Goal: Information Seeking & Learning: Find specific fact

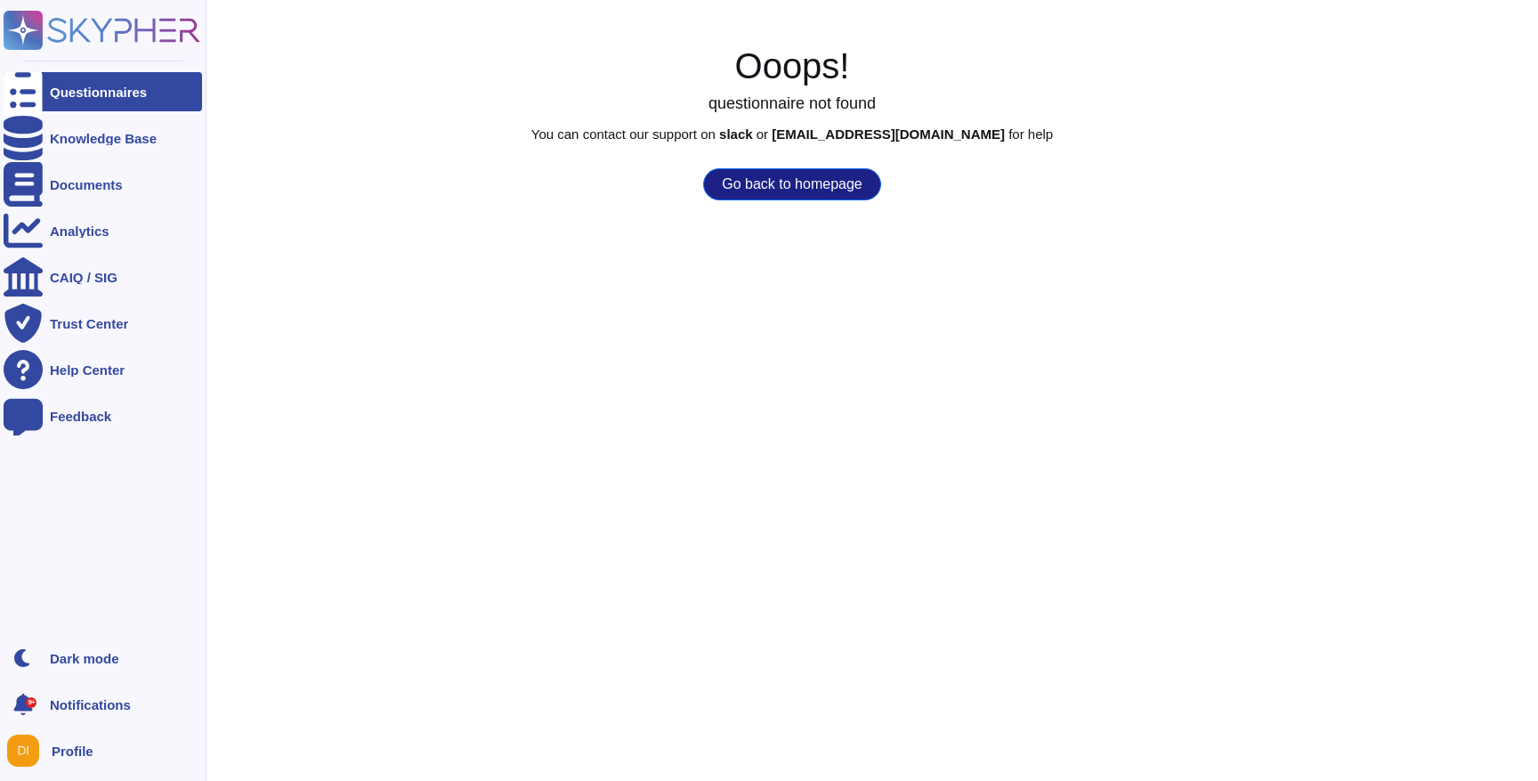
click at [127, 102] on div "Questionnaires" at bounding box center [103, 91] width 199 height 39
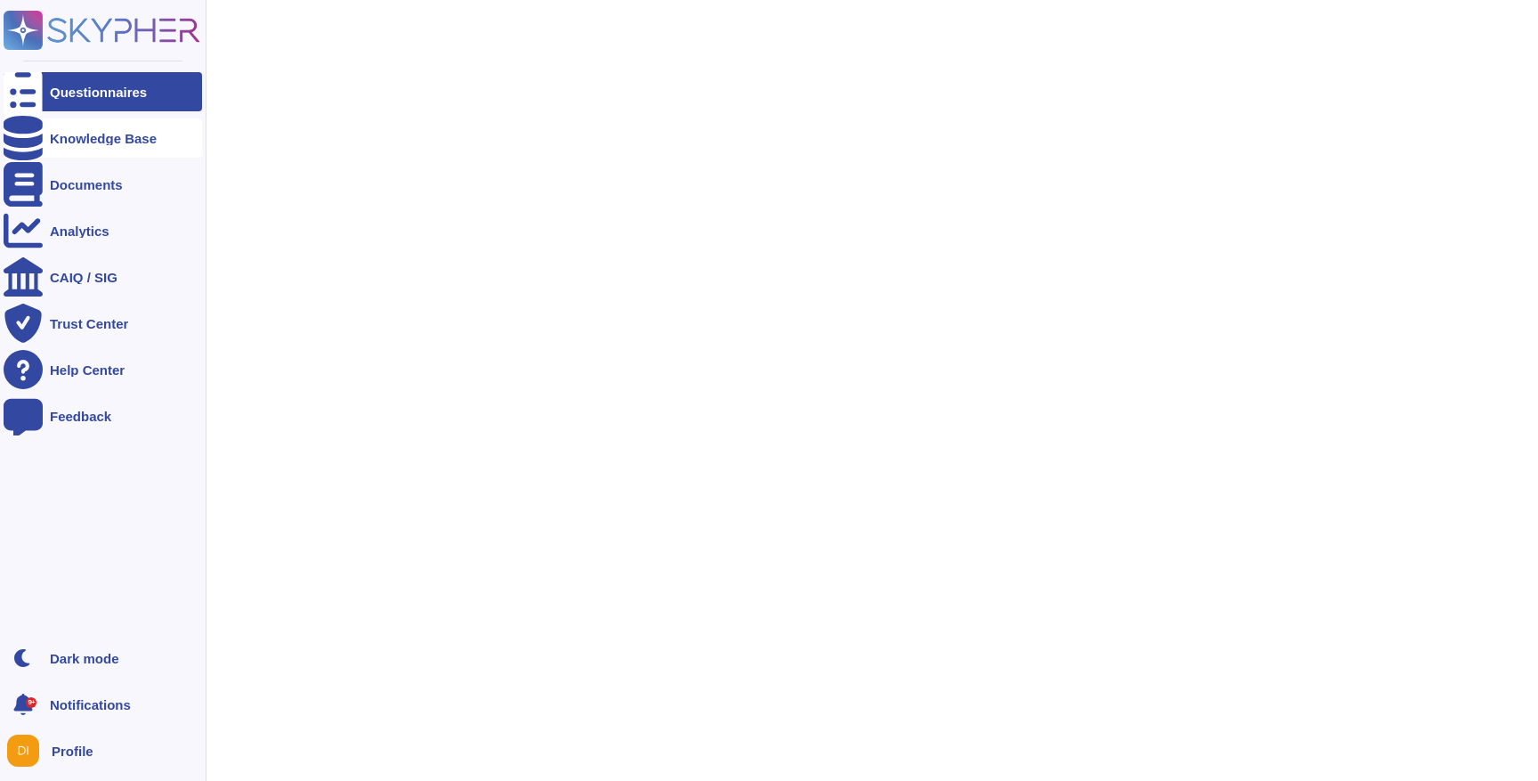
click at [126, 132] on div "Knowledge Base" at bounding box center [103, 138] width 107 height 13
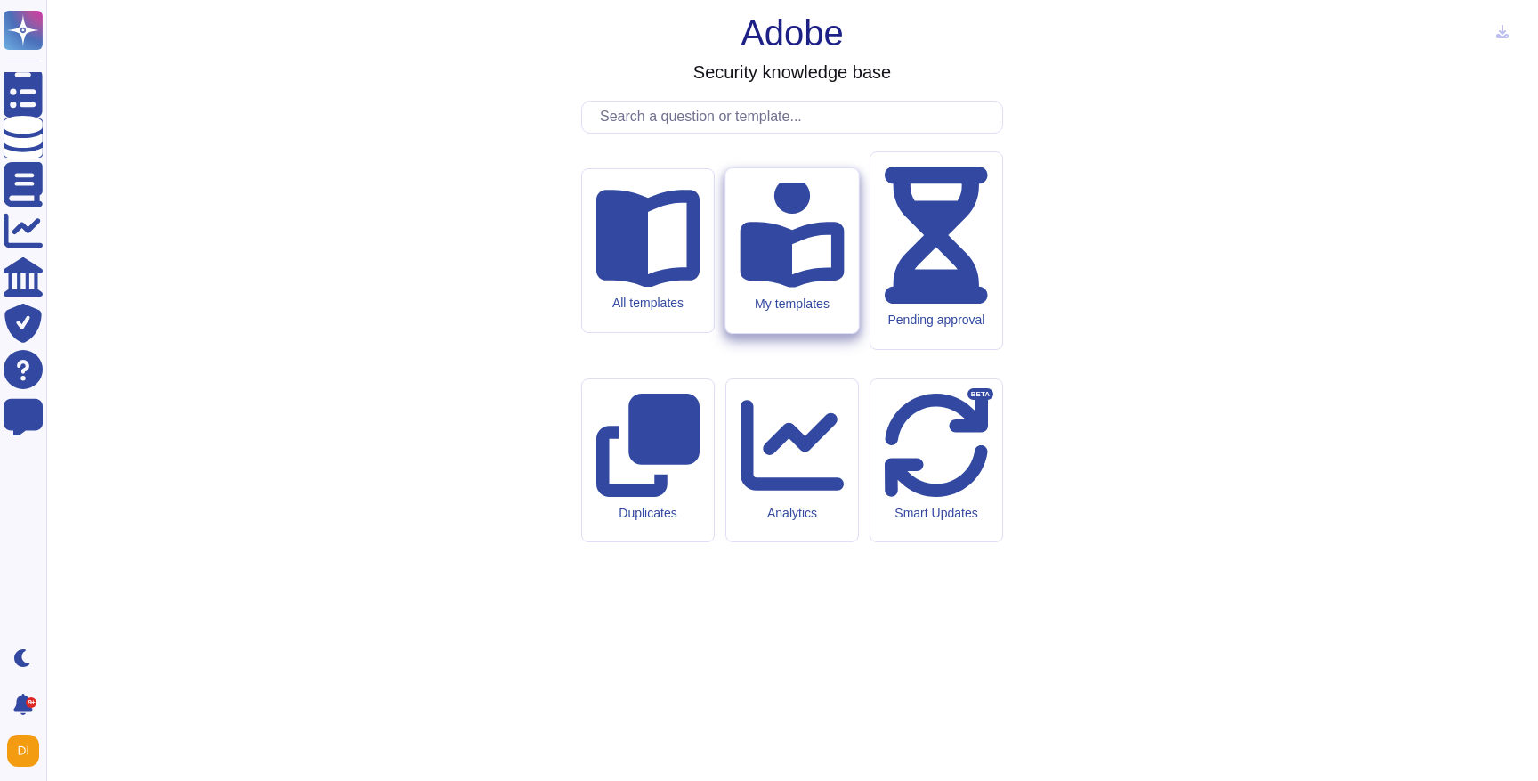
click at [807, 311] on div "My templates" at bounding box center [792, 250] width 133 height 165
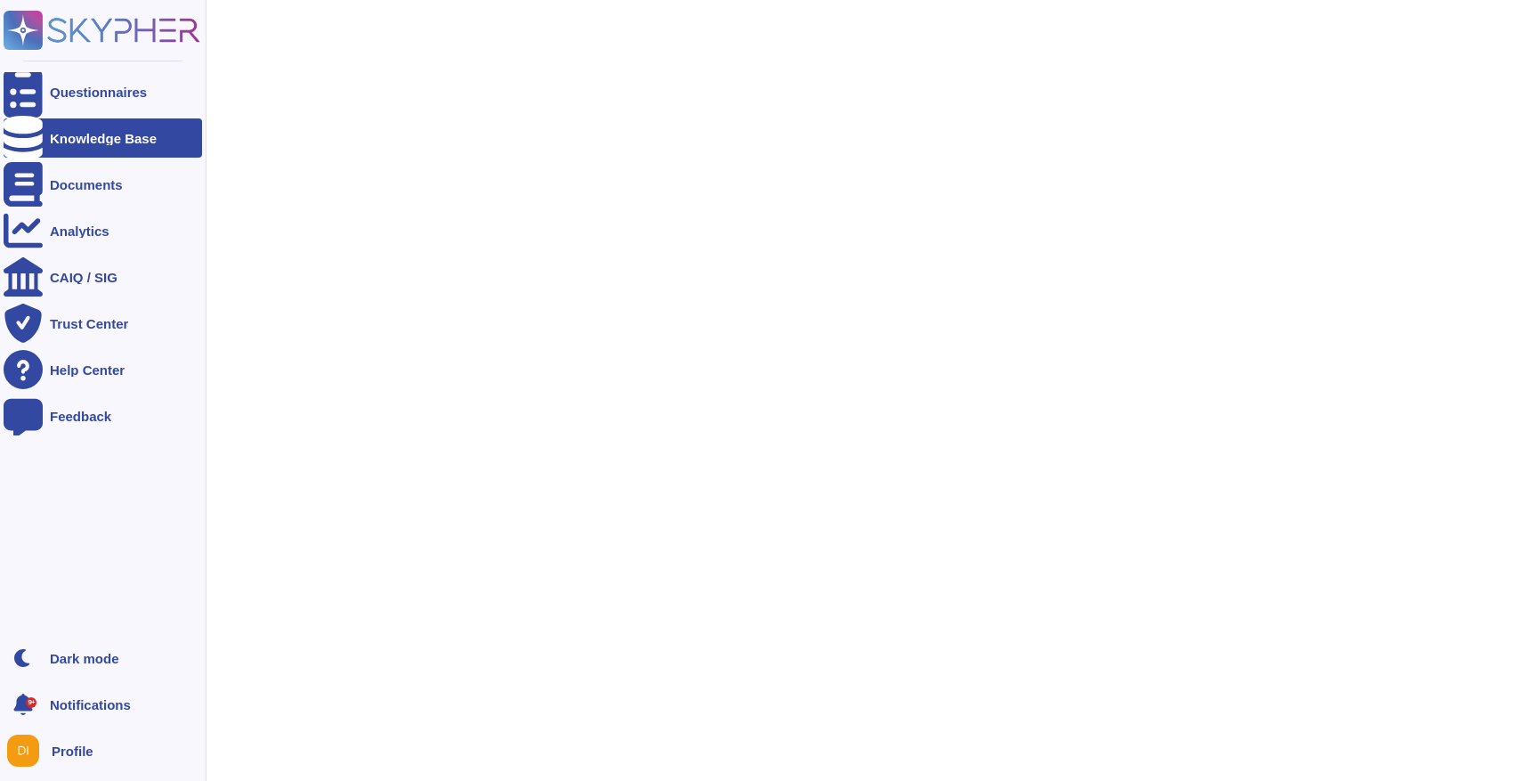
click at [133, 143] on div "Knowledge Base" at bounding box center [103, 138] width 107 height 13
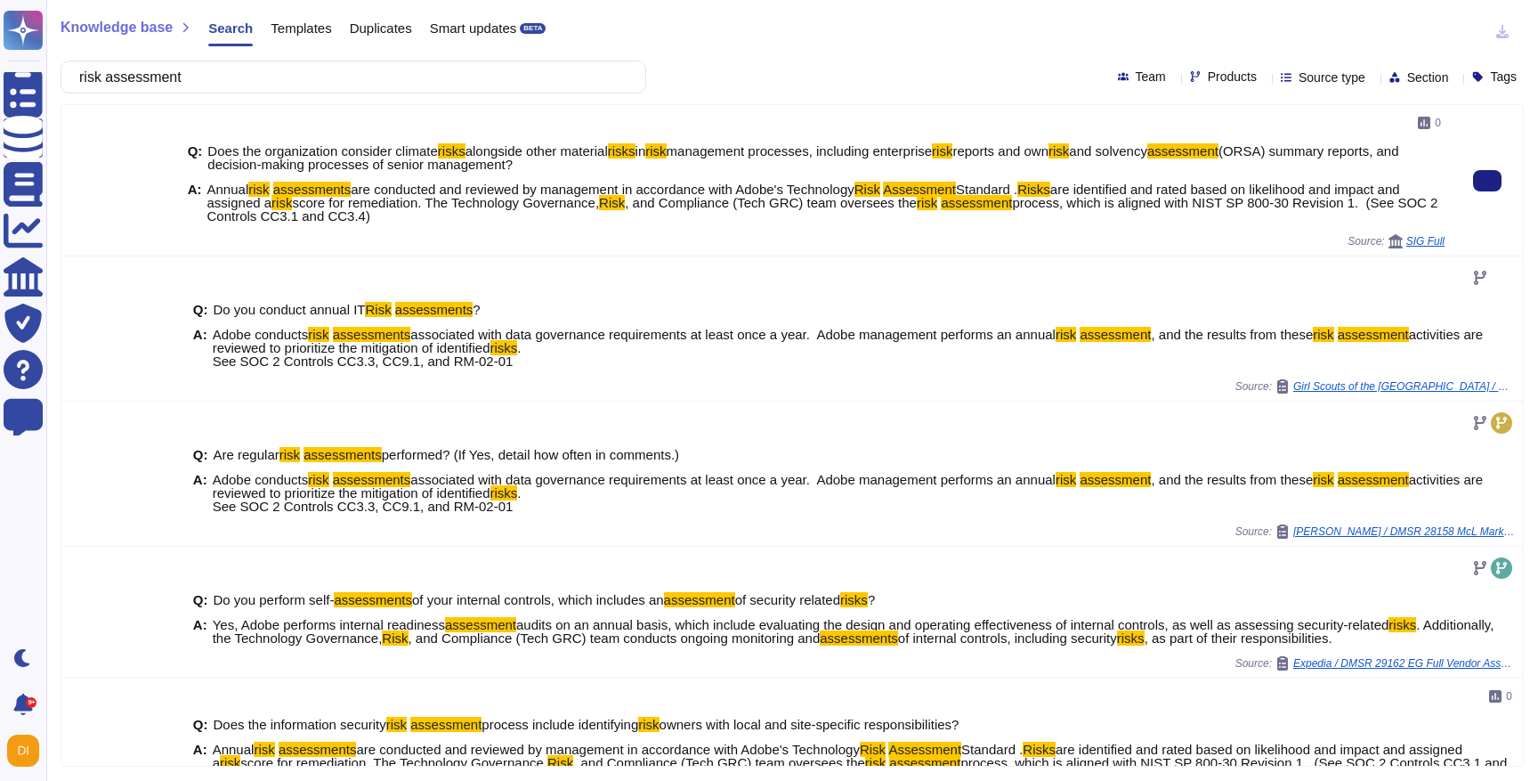
click at [410, 195] on span "score for remediation. The Technology Governance," at bounding box center [445, 202] width 307 height 15
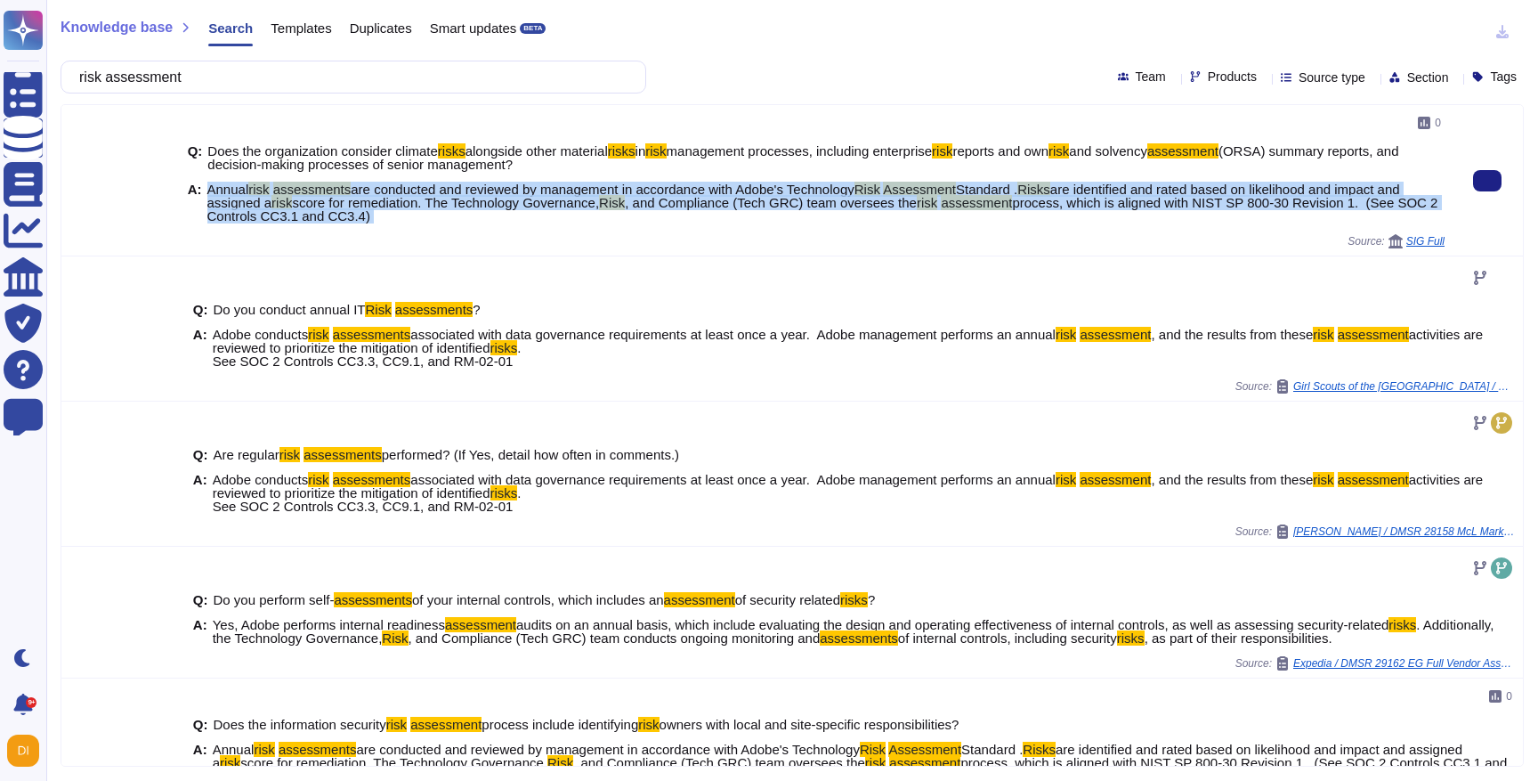
click at [410, 195] on span "score for remediation. The Technology Governance," at bounding box center [445, 202] width 307 height 15
copy span "Annual risk assessments are conducted and reviewed by management in accordance …"
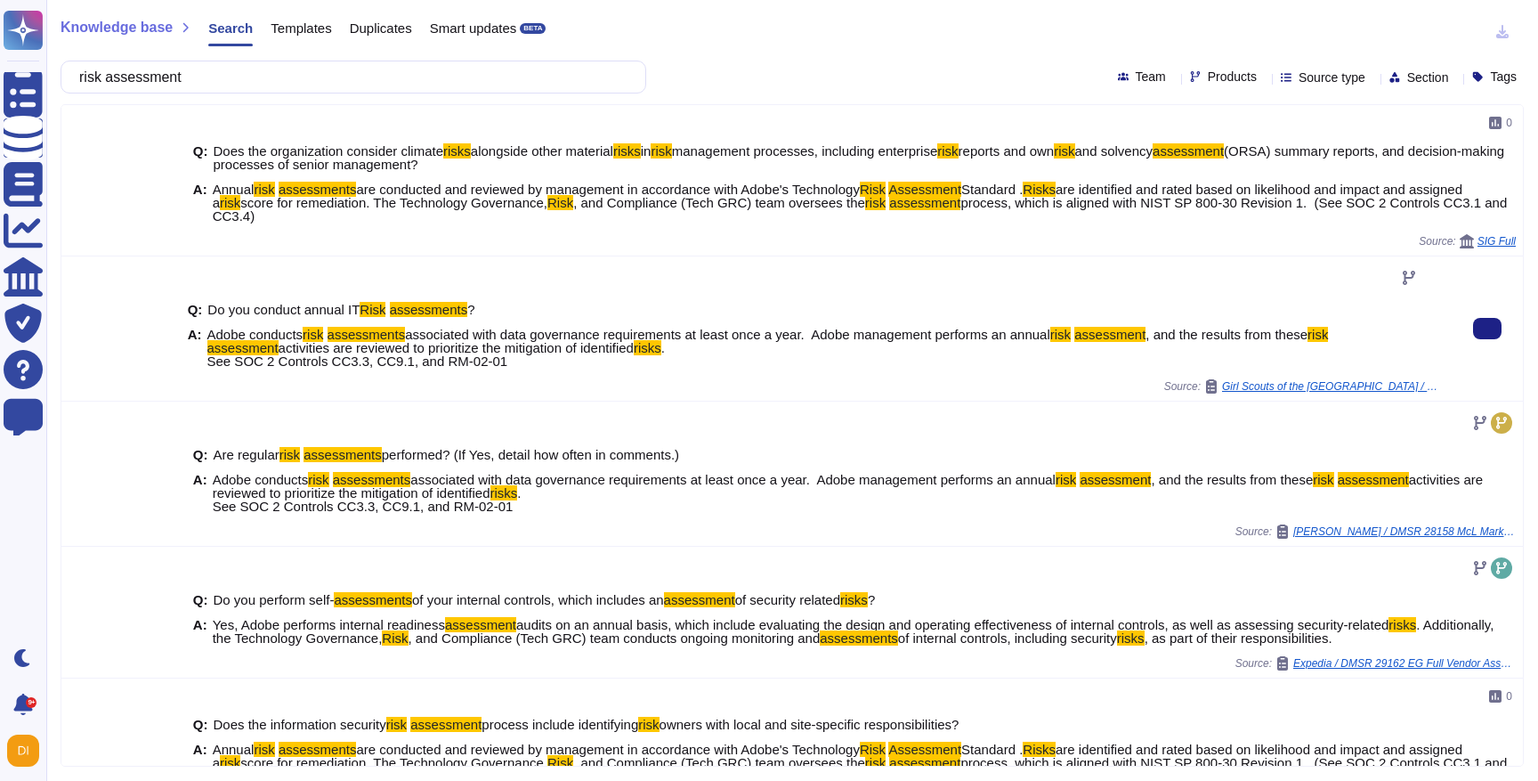
click at [493, 334] on span "associated with data governance requirements at least once a year. ​ Adobe mana…" at bounding box center [727, 334] width 645 height 15
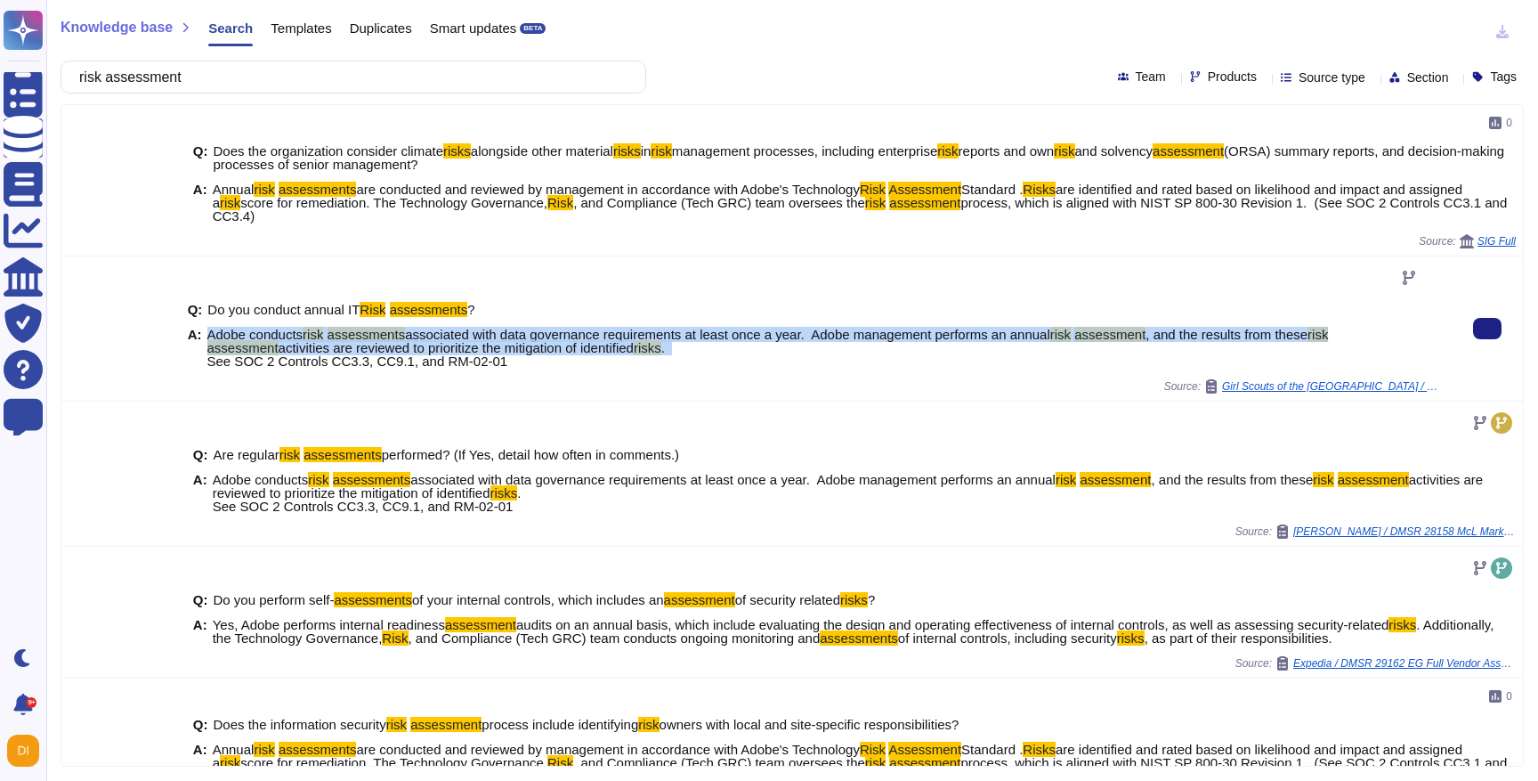
click at [493, 334] on span "associated with data governance requirements at least once a year. ​ Adobe mana…" at bounding box center [727, 334] width 645 height 15
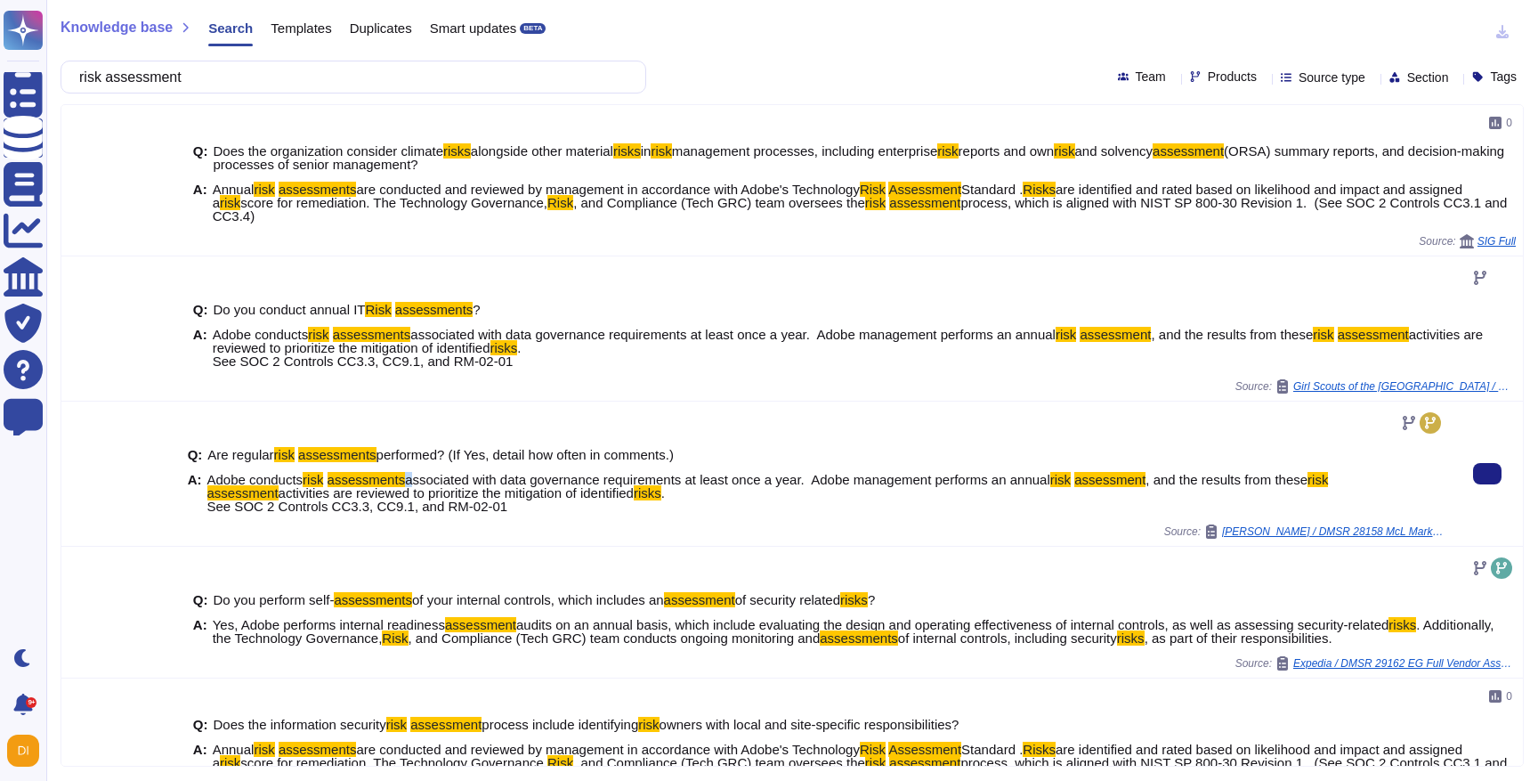
click at [417, 482] on span "associated with data governance requirements at least once a year. ​ Adobe mana…" at bounding box center [727, 479] width 645 height 15
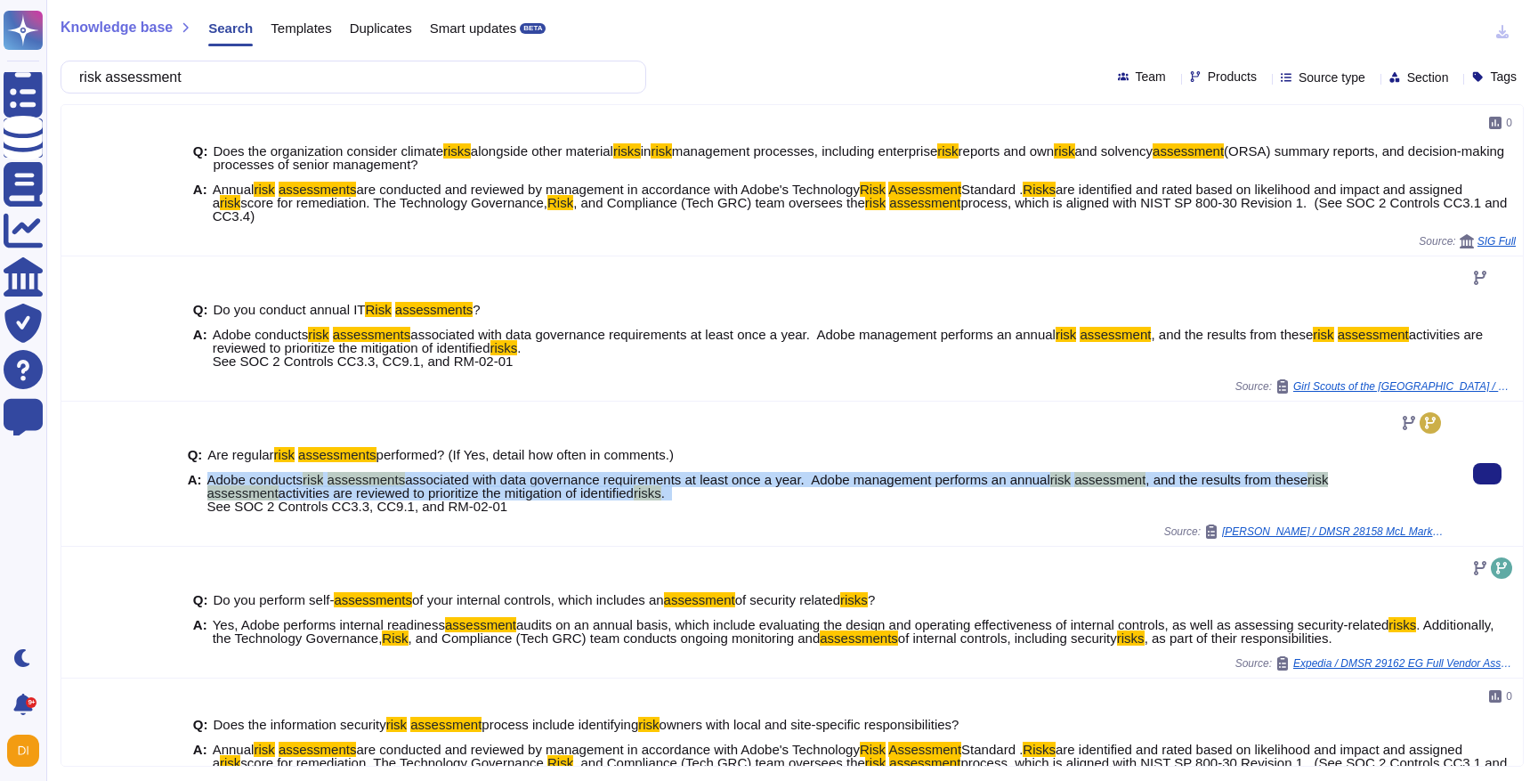
click at [417, 482] on span "associated with data governance requirements at least once a year. ​ Adobe mana…" at bounding box center [727, 479] width 645 height 15
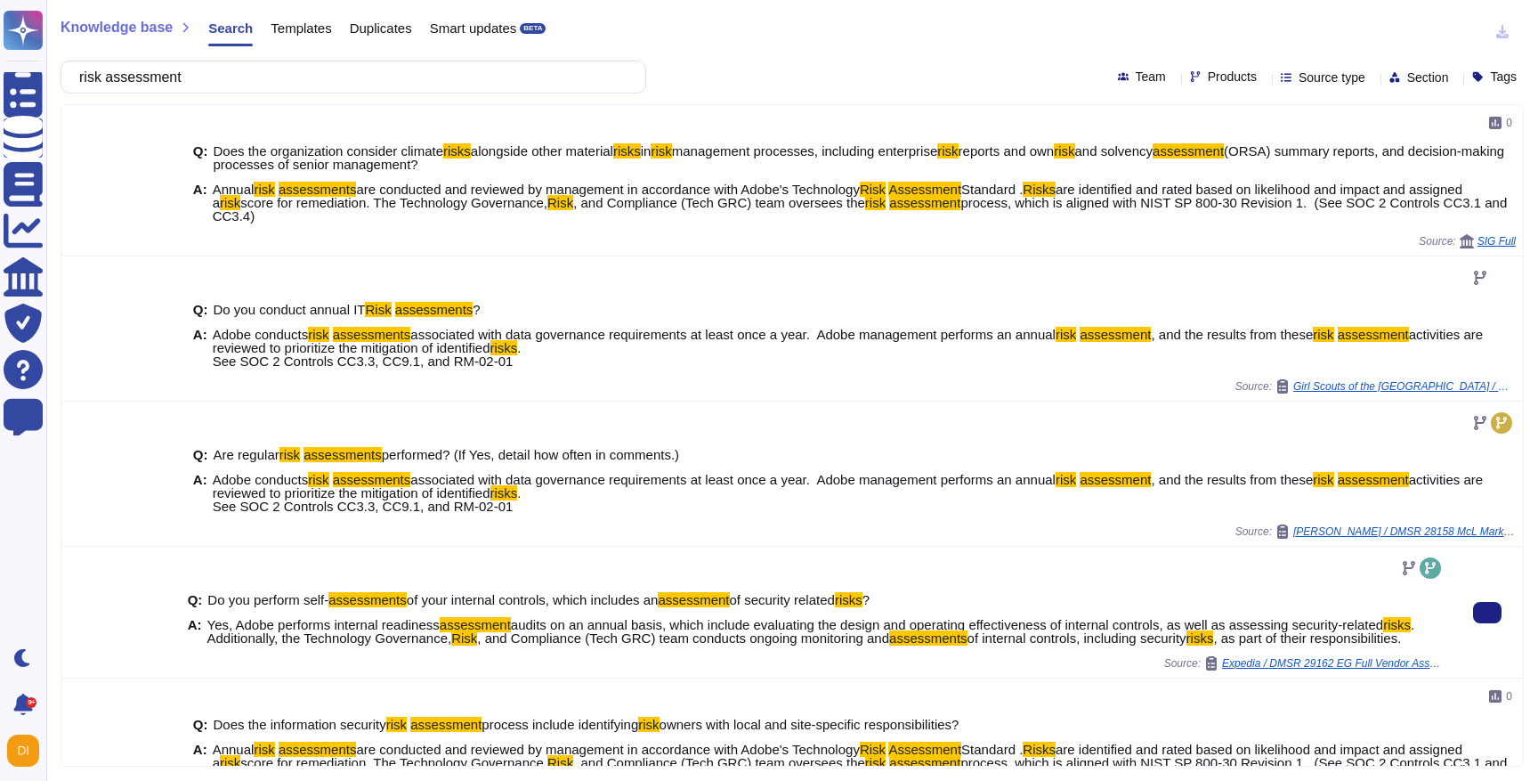
click at [394, 607] on div "Q: Do you perform self- assessments of your internal controls, which includes a…" at bounding box center [816, 619] width 1257 height 74
click at [394, 644] on span ". Additionally, the Technology Governance," at bounding box center [811, 631] width 1208 height 28
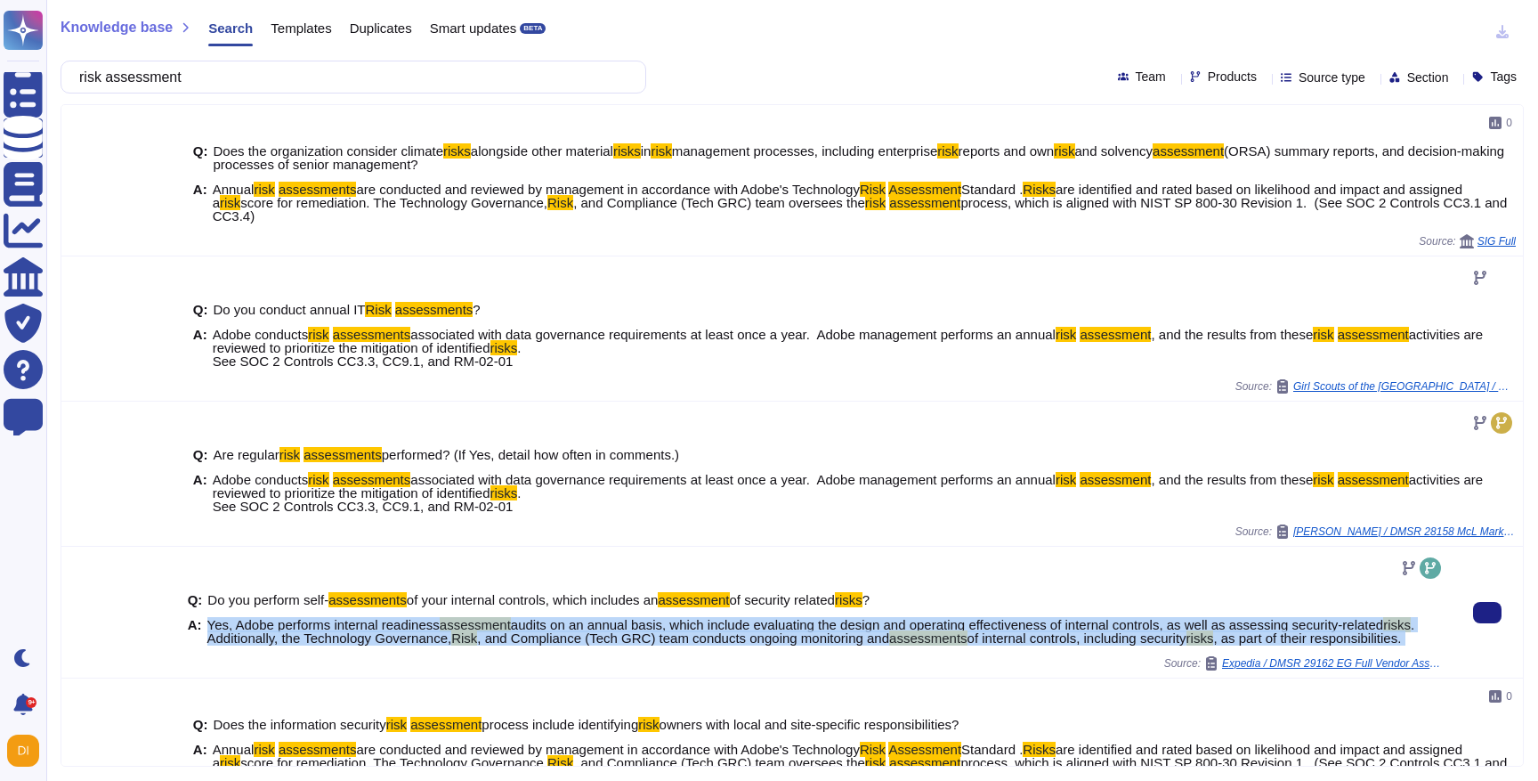
click at [394, 644] on span ". Additionally, the Technology Governance," at bounding box center [811, 631] width 1208 height 28
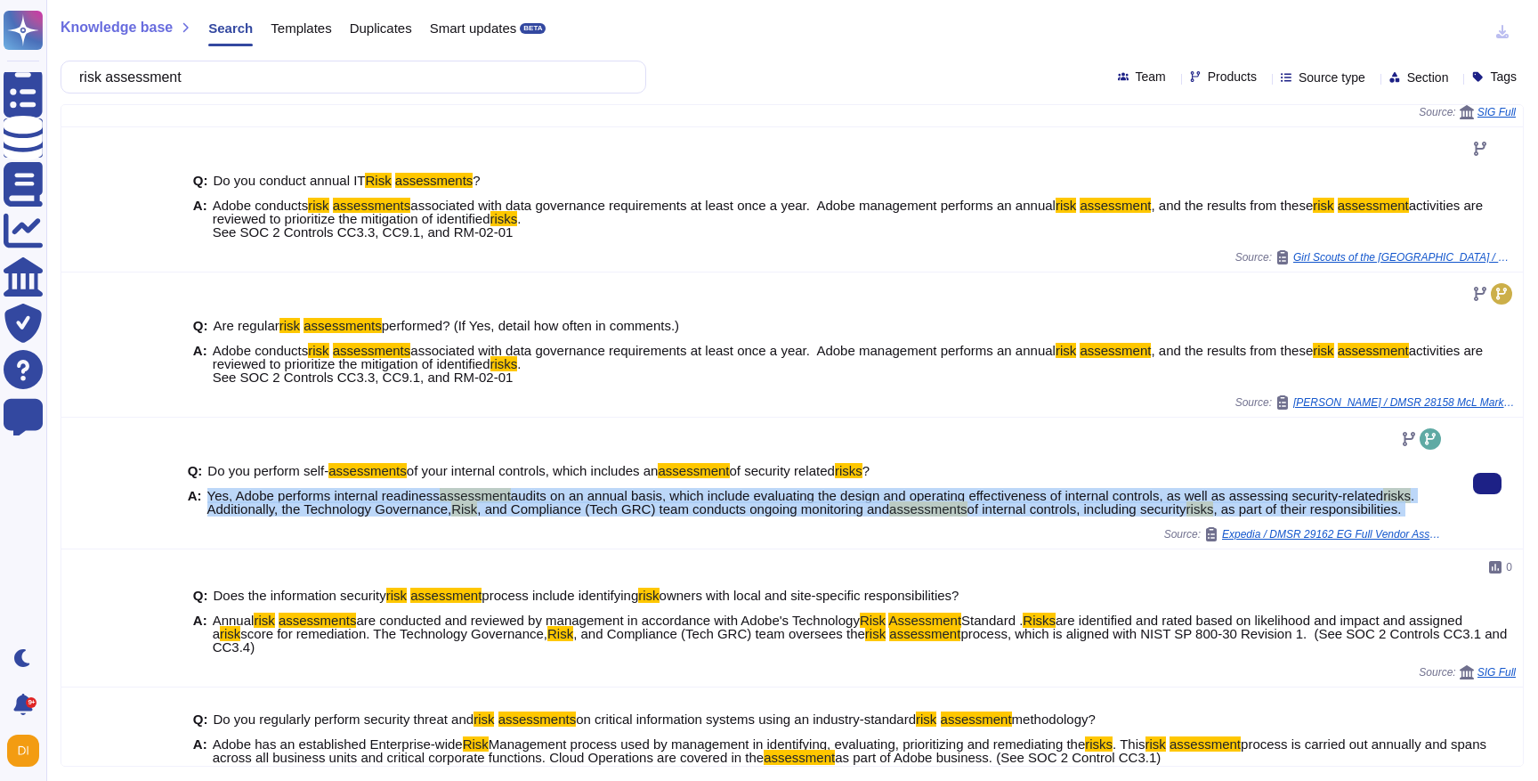
scroll to position [156, 0]
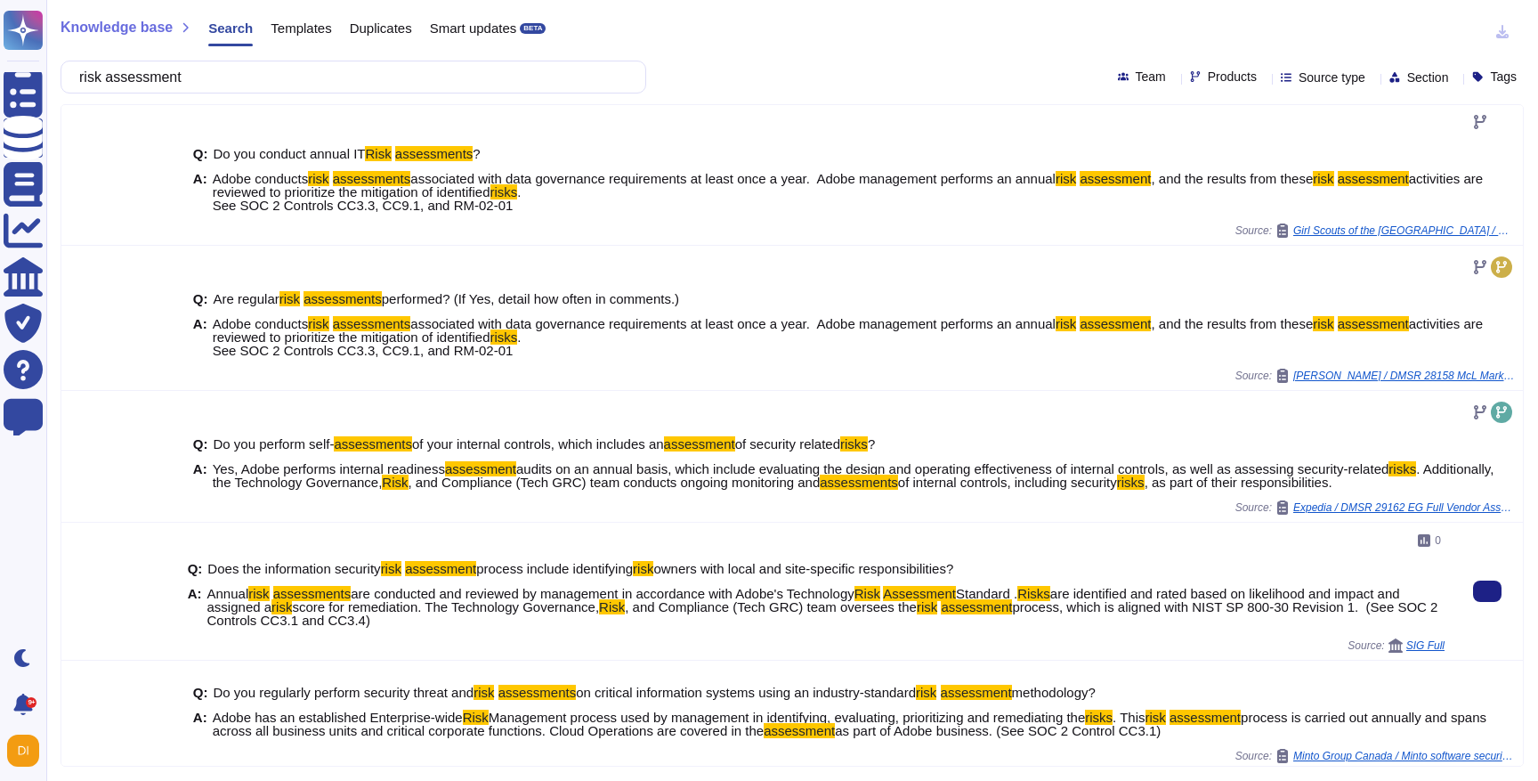
click at [460, 536] on div "0" at bounding box center [816, 540] width 1257 height 21
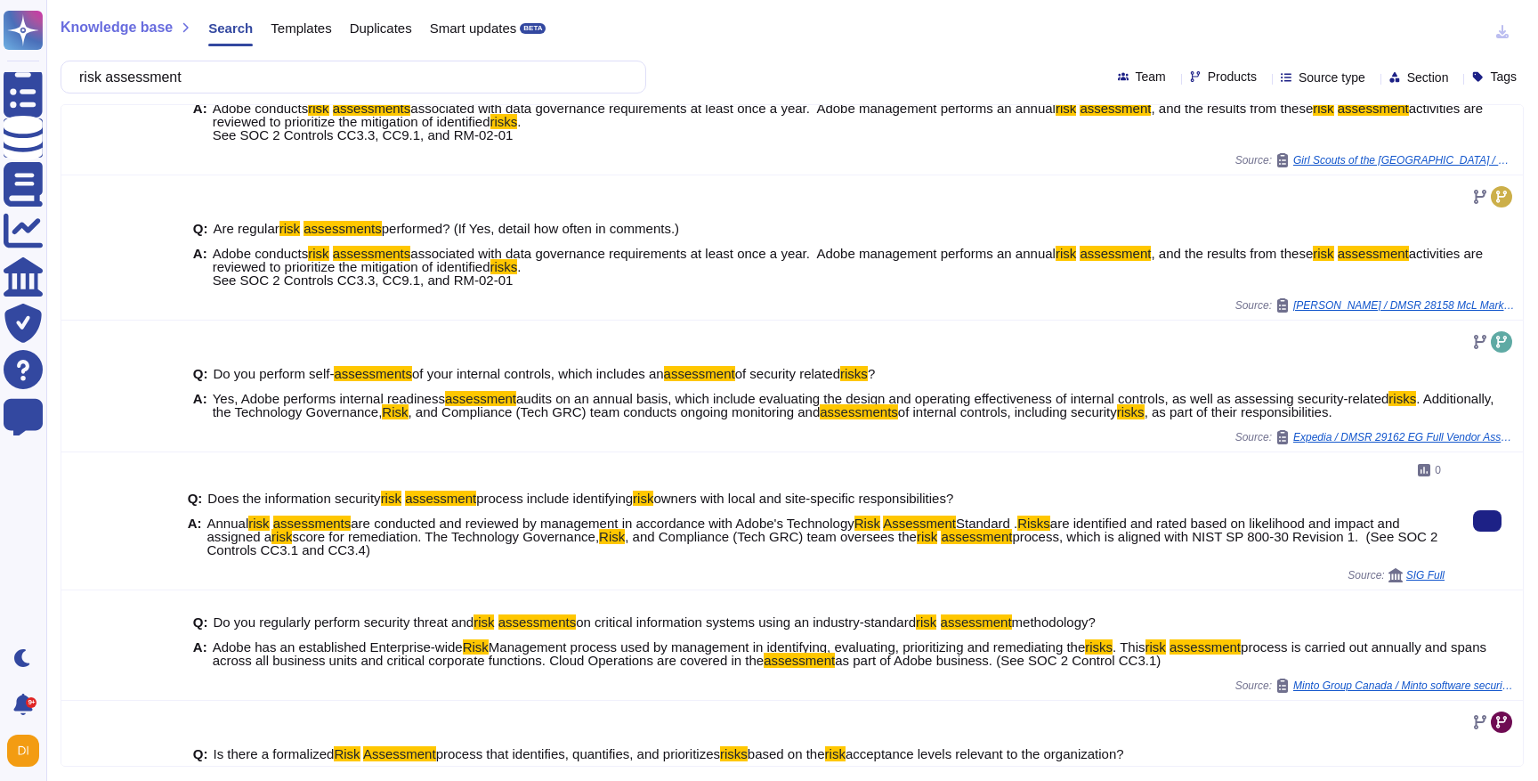
scroll to position [320, 0]
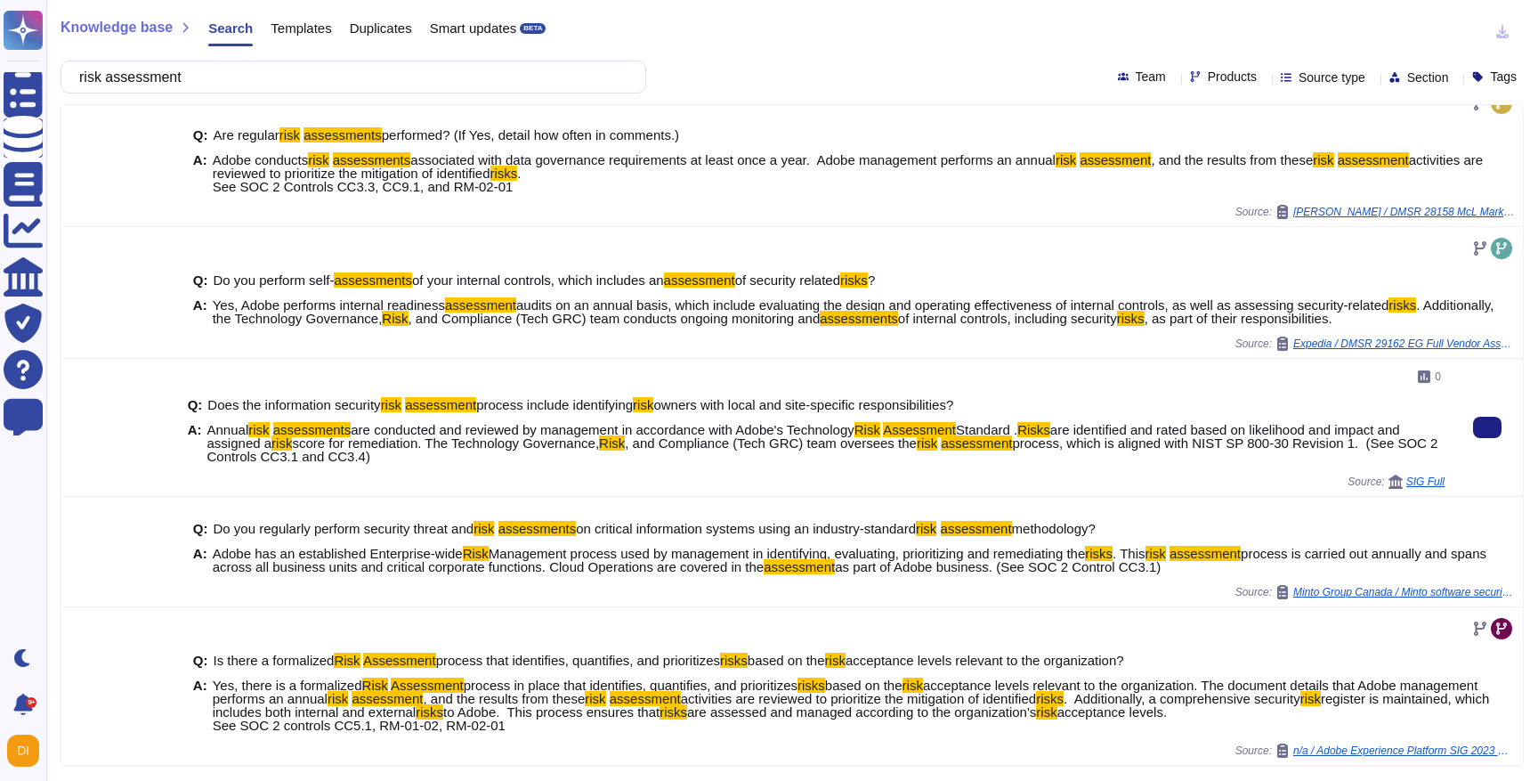
drag, startPoint x: 211, startPoint y: 430, endPoint x: 474, endPoint y: 458, distance: 264.2
click at [474, 458] on span "Annual risk assessments are conducted and reviewed by management in accordance …" at bounding box center [825, 443] width 1237 height 40
copy span "Annual risk assessments are conducted and reviewed by management in accordance …"
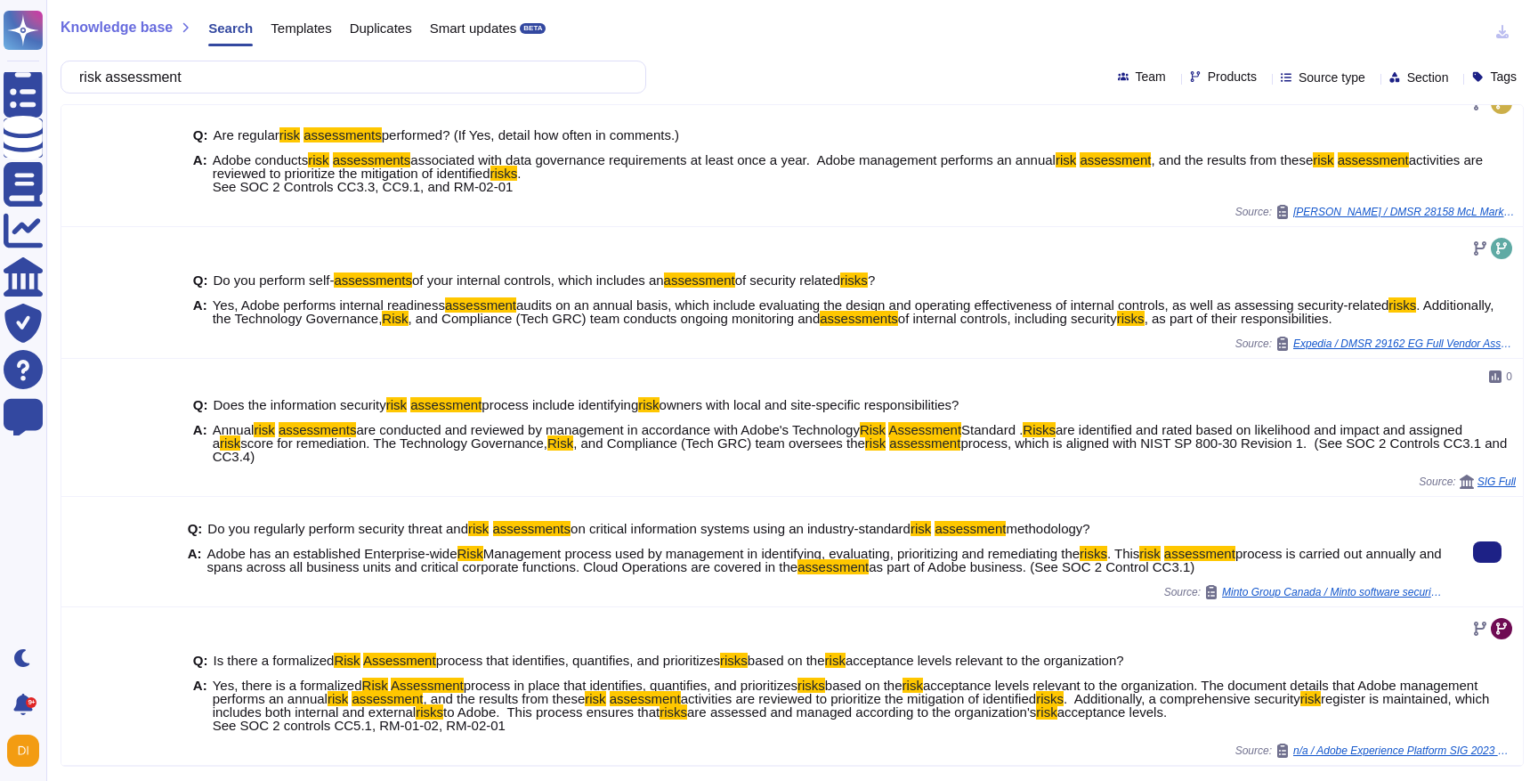
click at [758, 556] on span "Management process used by management in identifying, evaluating, prioritizing …" at bounding box center [781, 553] width 596 height 15
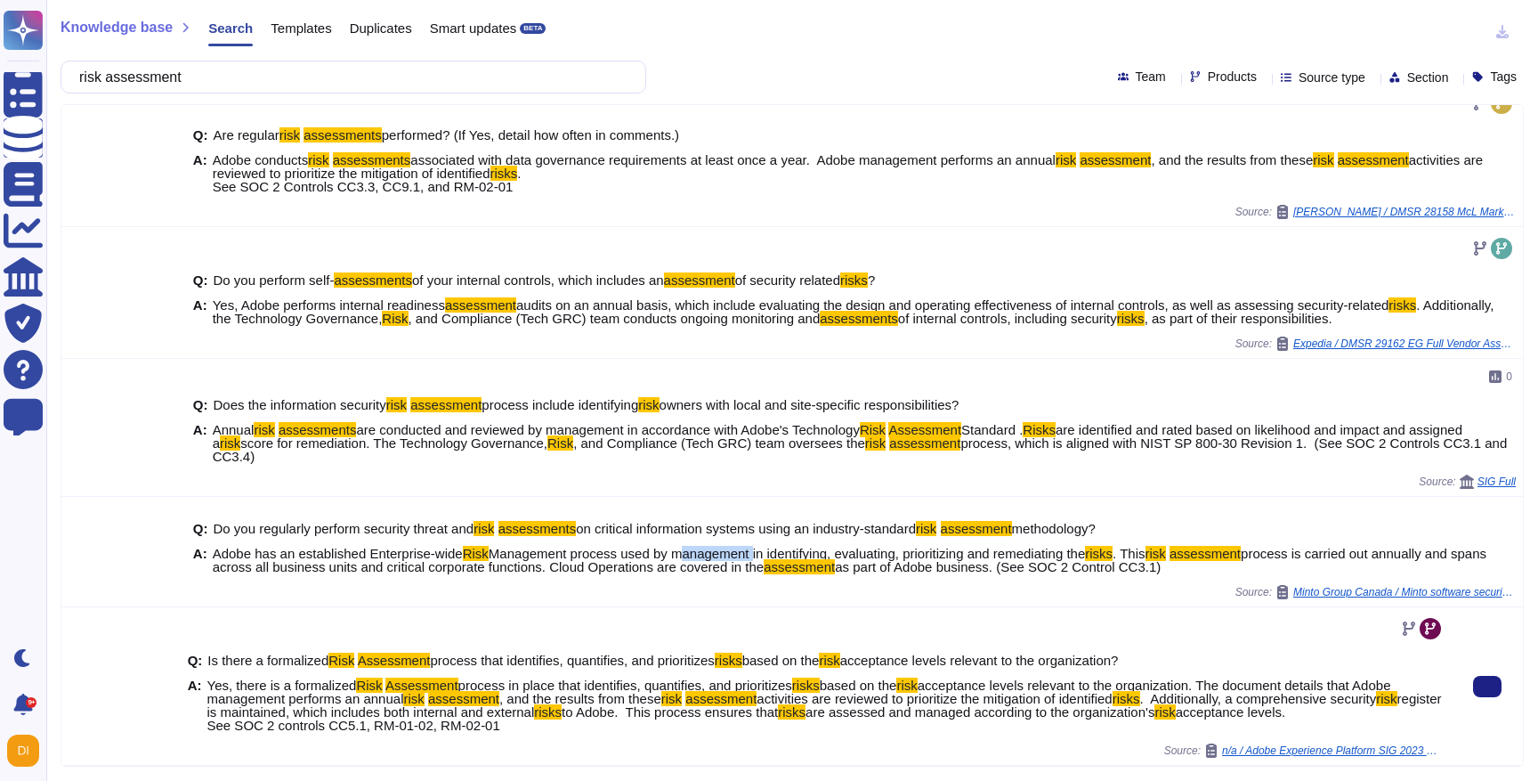
scroll to position [333, 0]
click at [527, 677] on span "process in place that identifies, quantifies, and prioritizes" at bounding box center [625, 684] width 334 height 15
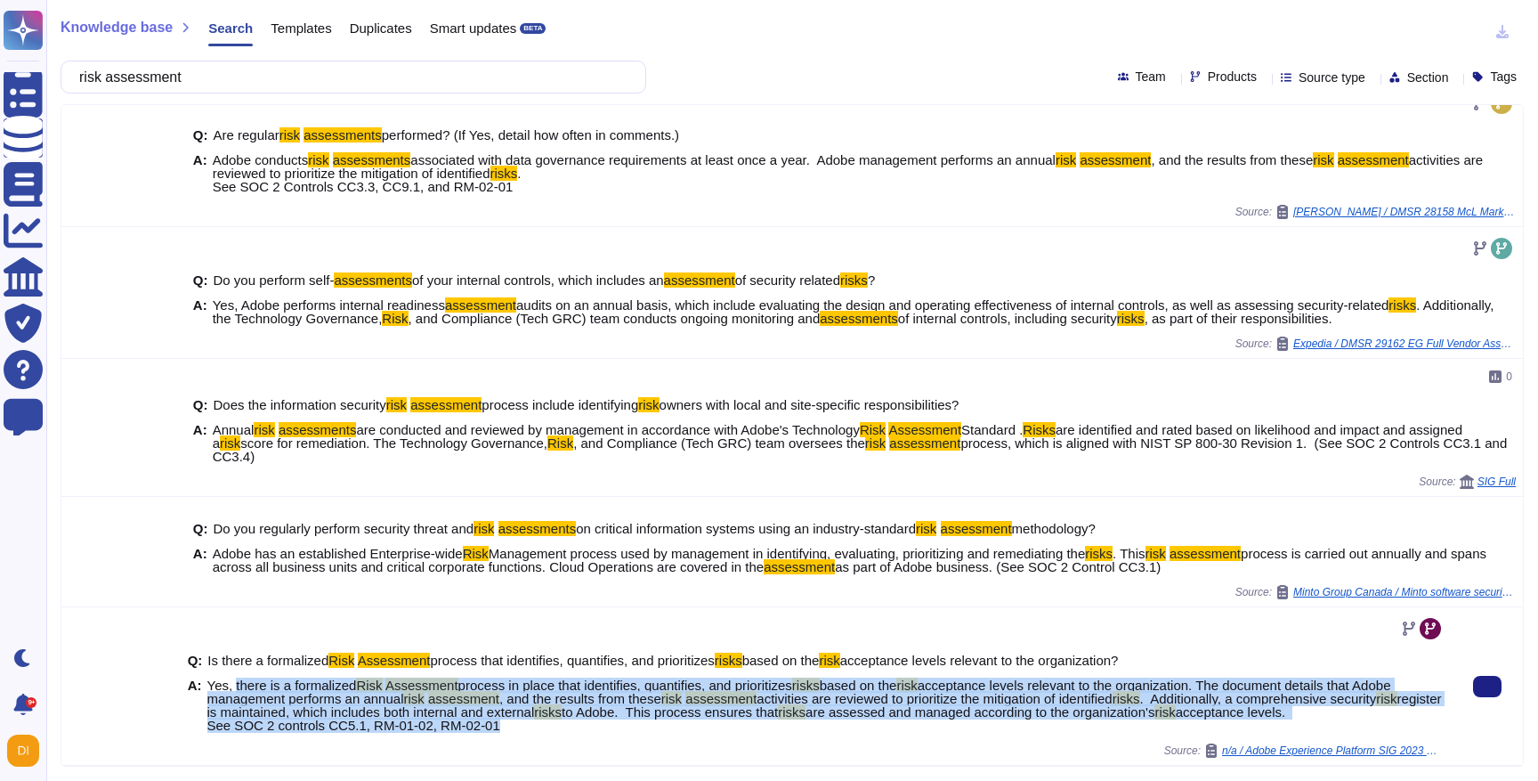
drag, startPoint x: 237, startPoint y: 671, endPoint x: 499, endPoint y: 723, distance: 267.6
click at [499, 723] on span "Yes, there is a formalized Risk Assessment process in place that identifies, qu…" at bounding box center [825, 704] width 1237 height 53
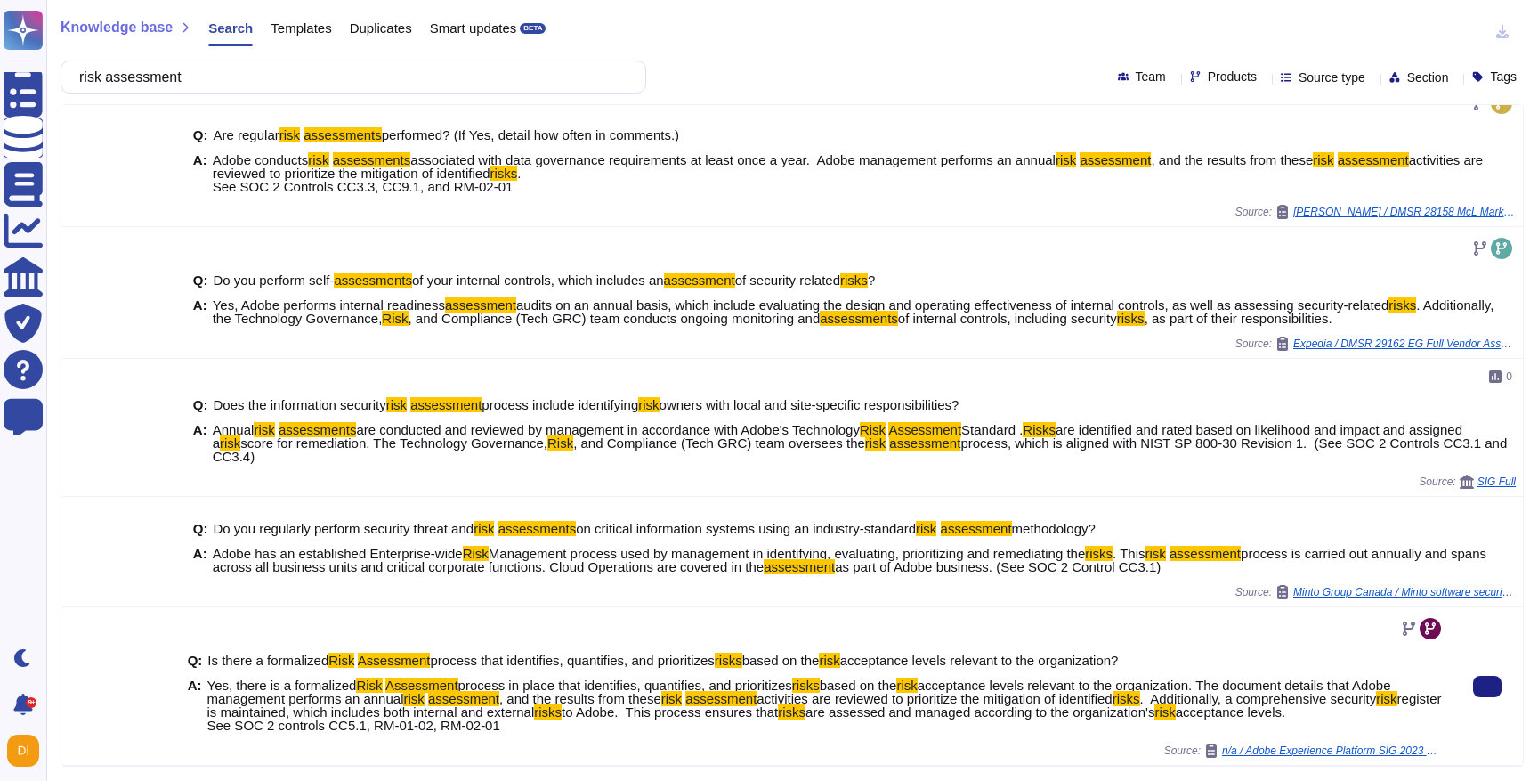
click at [544, 716] on span "Yes, there is a formalized Risk Assessment process in place that identifies, qu…" at bounding box center [825, 704] width 1237 height 53
drag, startPoint x: 544, startPoint y: 716, endPoint x: 254, endPoint y: 677, distance: 292.7
click at [254, 678] on span "Yes, there is a formalized Risk Assessment process in place that identifies, qu…" at bounding box center [825, 704] width 1237 height 53
click at [247, 677] on span "acceptance levels relevant to the organization. The document details that Adobe…" at bounding box center [799, 691] width 1184 height 28
drag, startPoint x: 236, startPoint y: 673, endPoint x: 488, endPoint y: 742, distance: 261.1
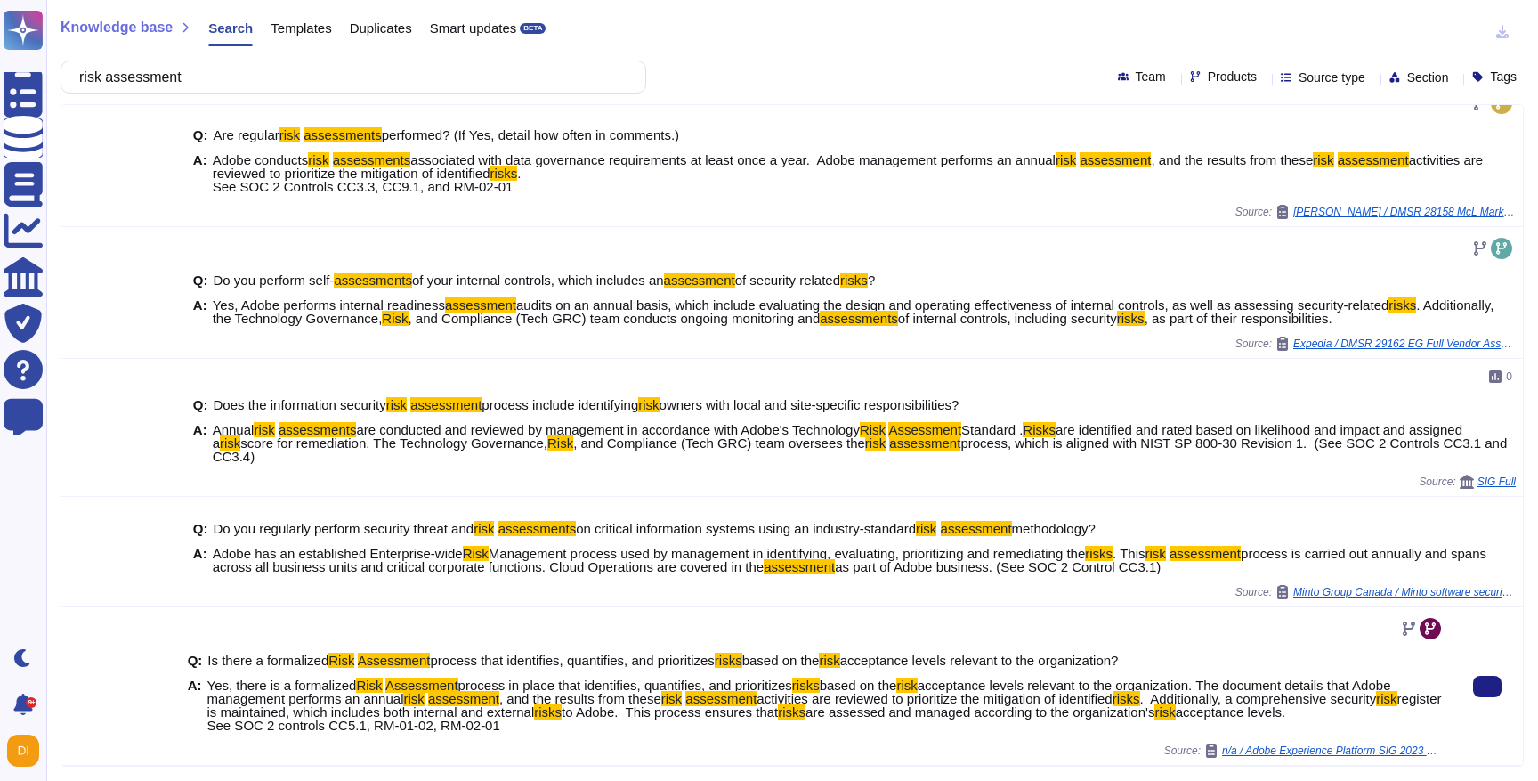
click at [488, 742] on div "Q: Is there a formalized Risk Assessment process that identifies, quantifies, a…" at bounding box center [816, 693] width 1257 height 101
copy span "there is a formalized Risk Assessment process in place that identifies, quantif…"
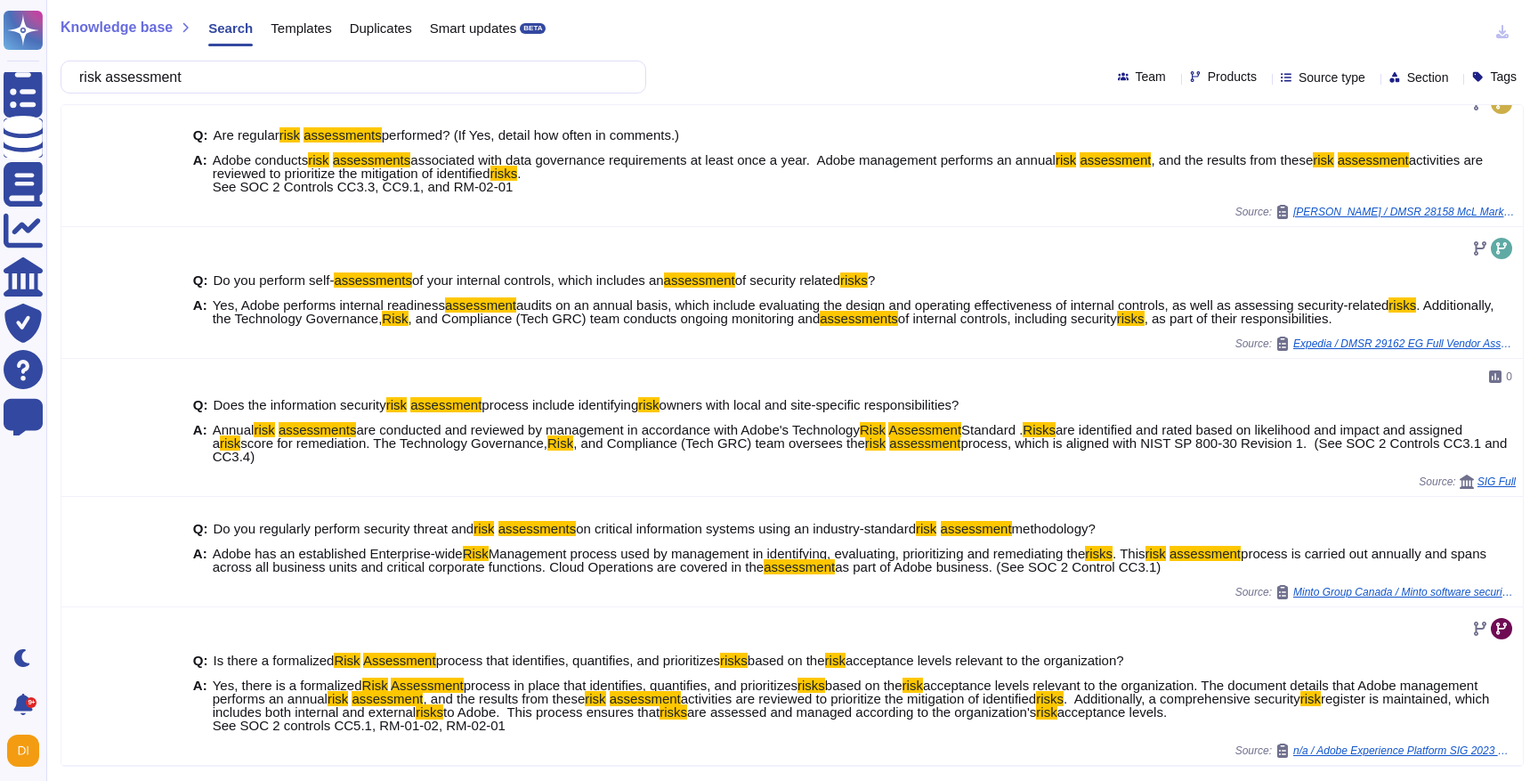
scroll to position [320, 0]
click at [288, 81] on input "risk assessment" at bounding box center [348, 76] width 557 height 31
paste input "[PERSON_NAME]-501 - To substantiate that requirements are met, please provide e…"
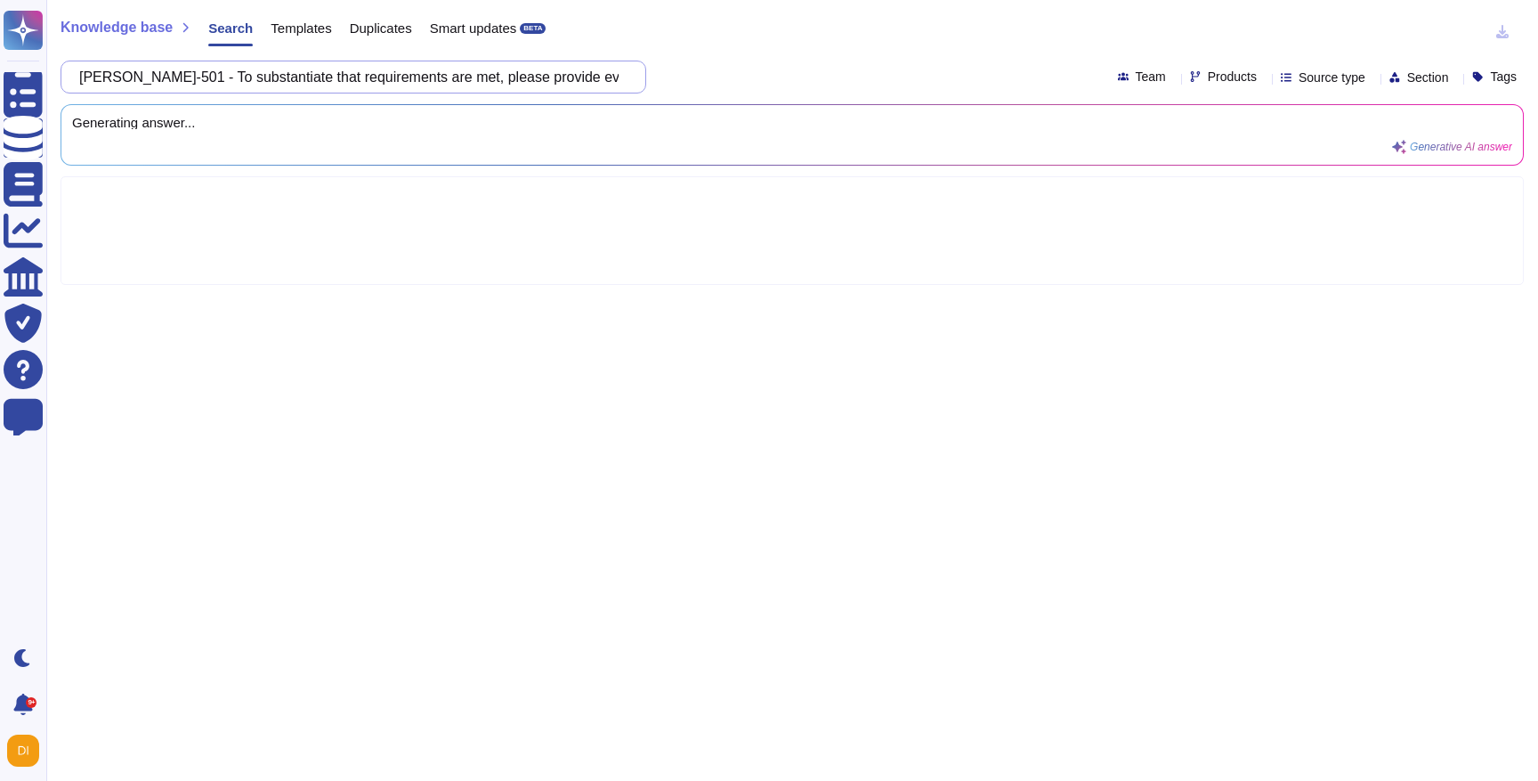
scroll to position [0, 0]
type input "[PERSON_NAME]-501 - To substantiate that requirements are met, please provide e…"
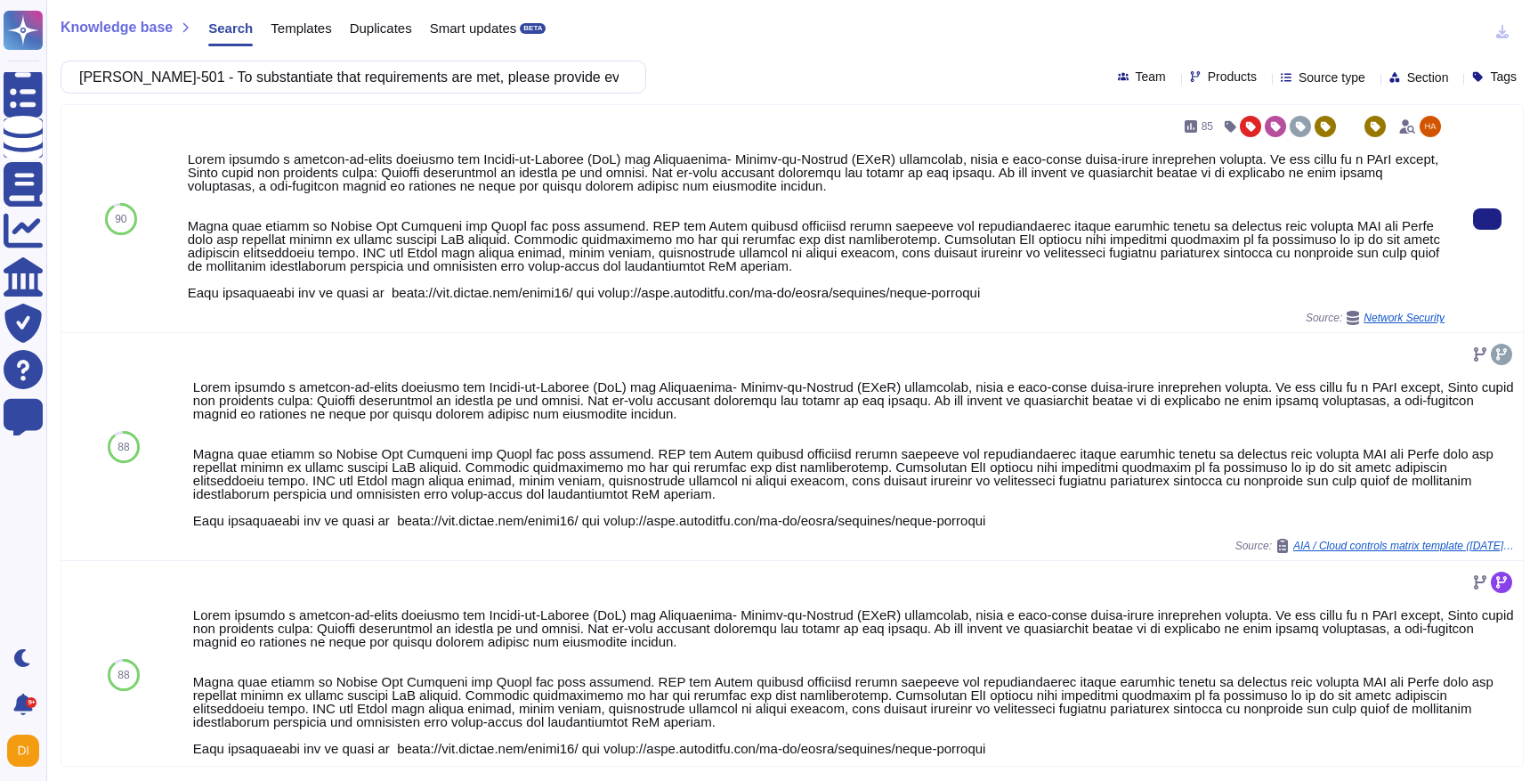
click at [253, 291] on div at bounding box center [816, 225] width 1257 height 147
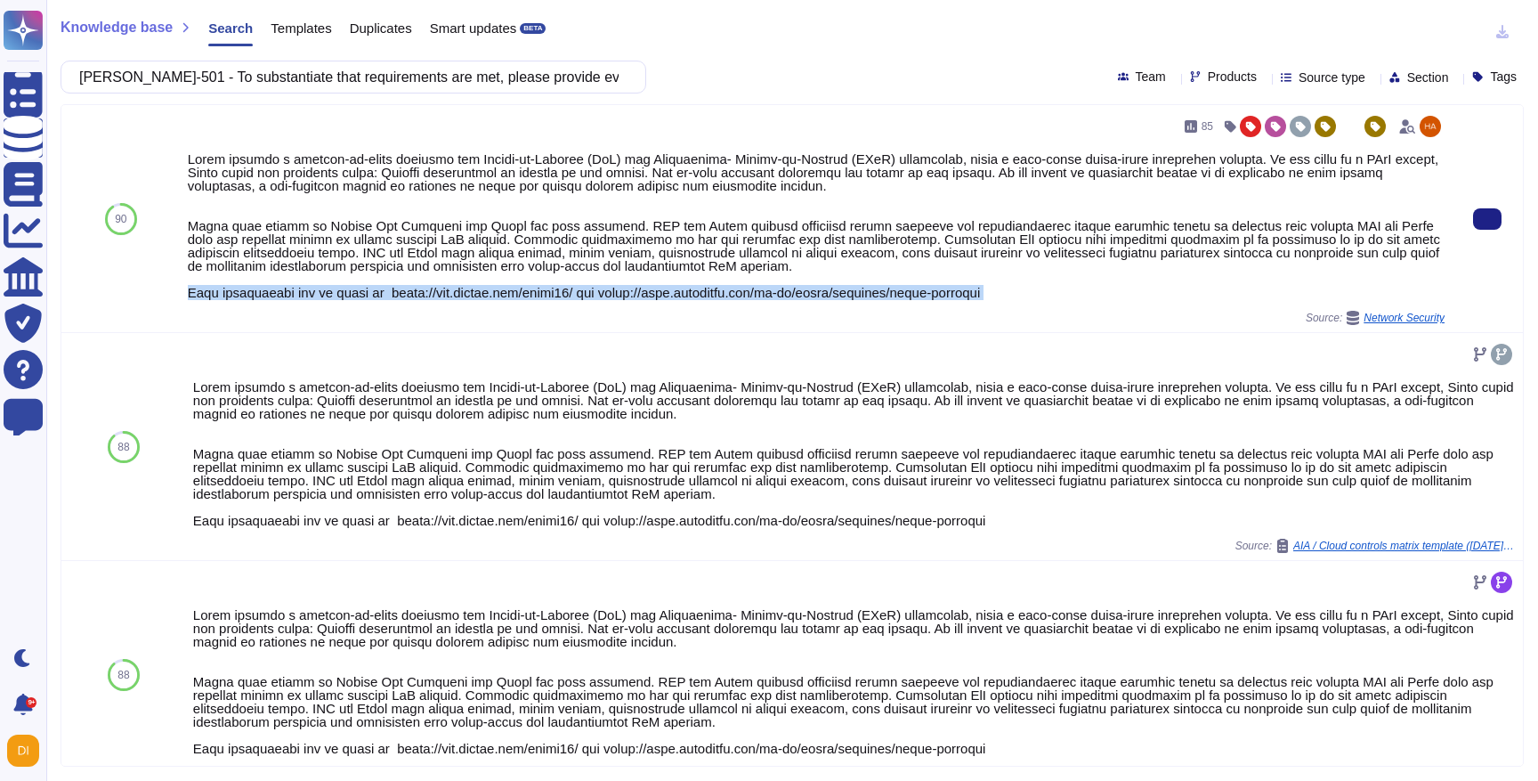
click at [253, 291] on div at bounding box center [816, 225] width 1257 height 147
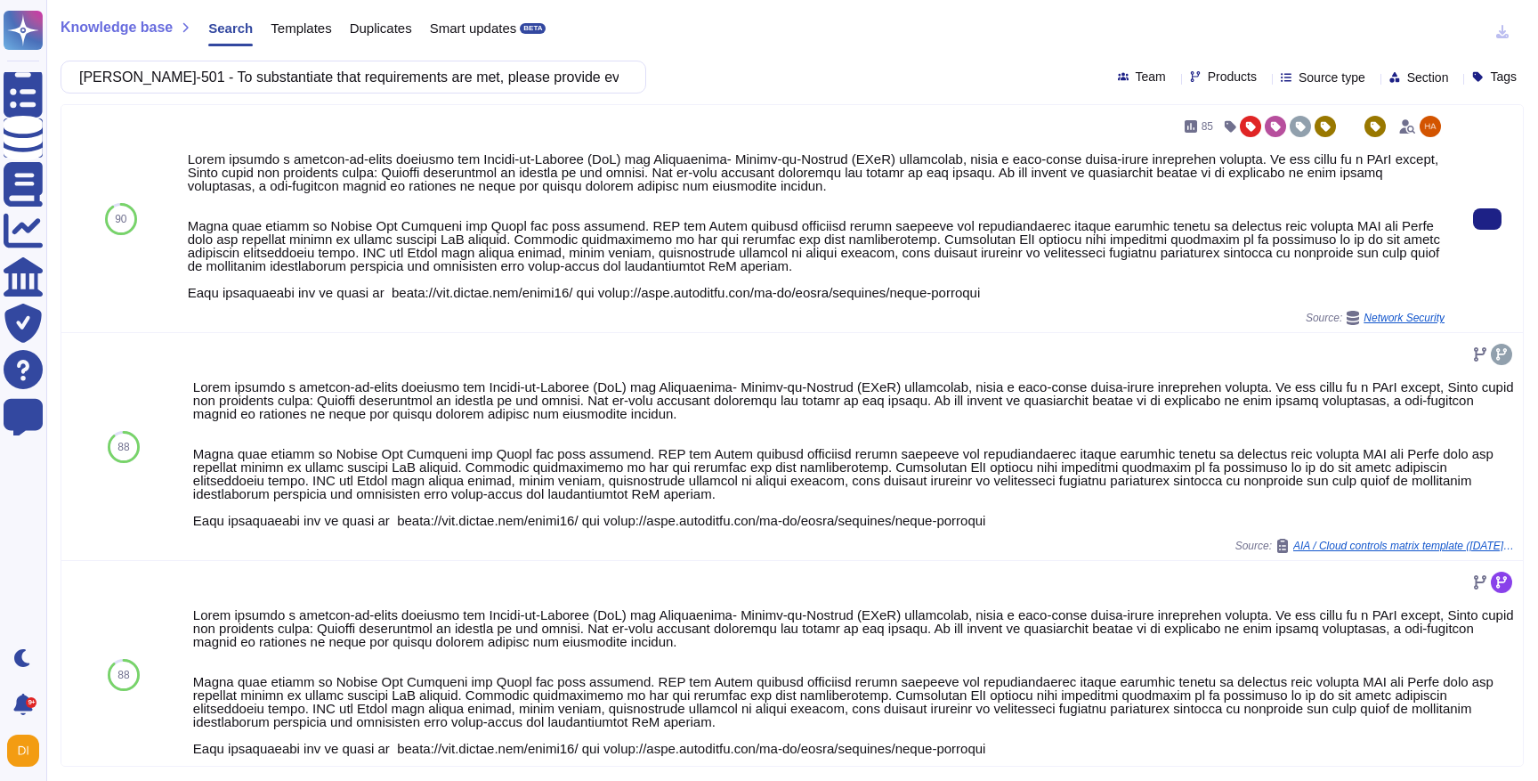
click at [304, 191] on div at bounding box center [816, 225] width 1257 height 147
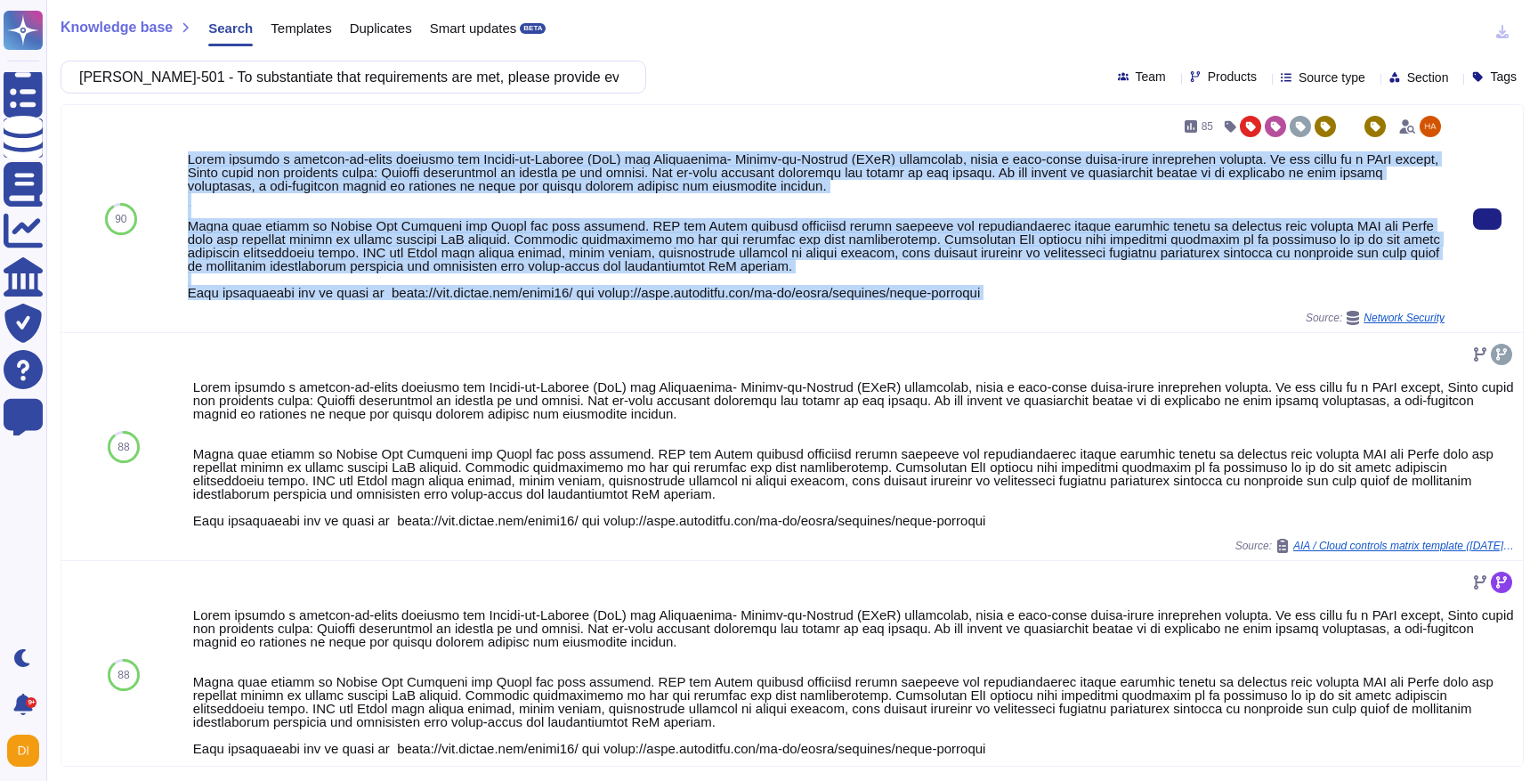
drag, startPoint x: 183, startPoint y: 153, endPoint x: 969, endPoint y: 305, distance: 800.7
click at [969, 307] on div "85 Source: Network Security" at bounding box center [816, 218] width 1271 height 227
copy div "Adobe employs a defense-in-depth strategy for Denial-of-Service (DoS) and Distr…"
click at [880, 312] on div "Source: Network Security" at bounding box center [816, 318] width 1257 height 14
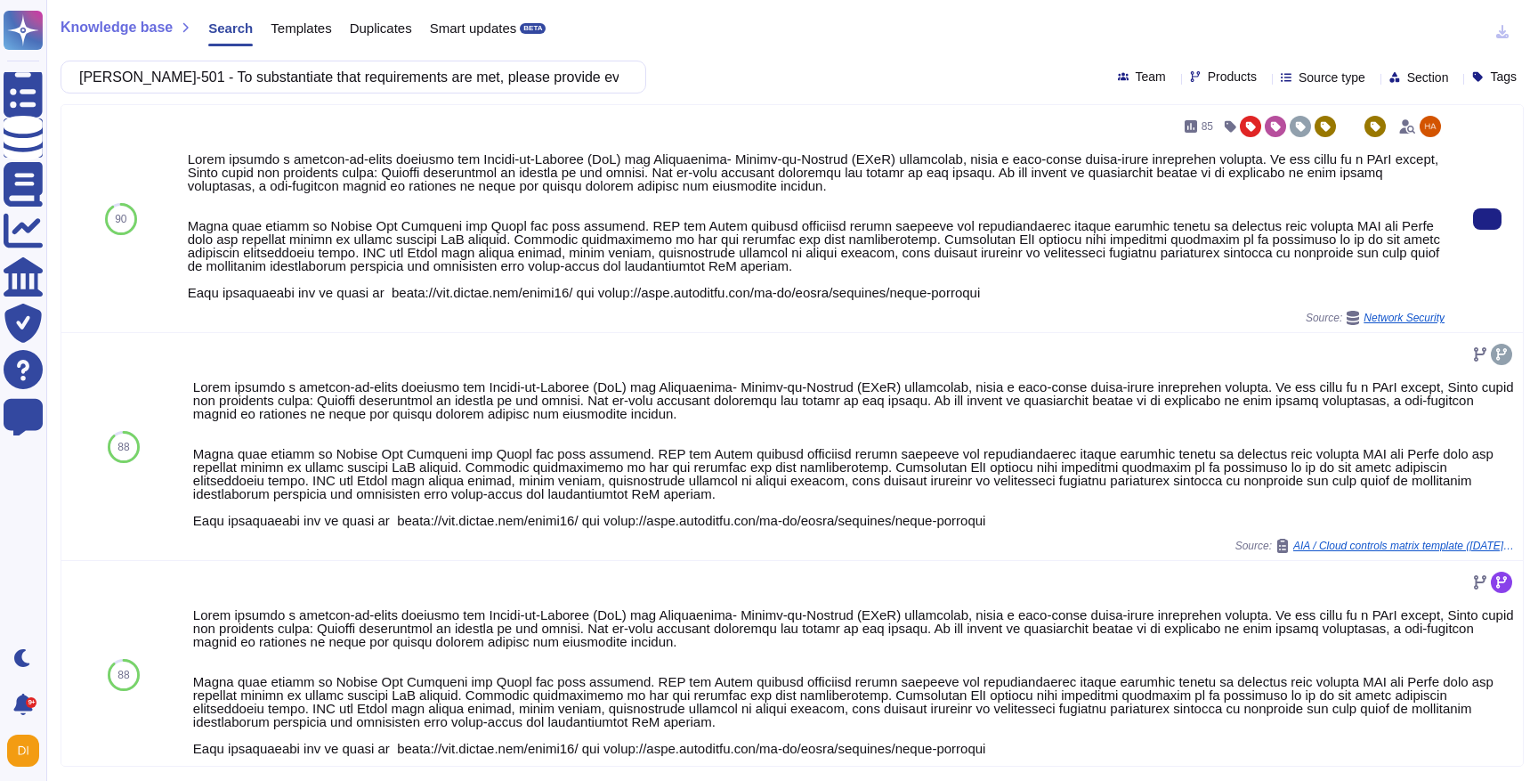
click at [845, 286] on div at bounding box center [816, 225] width 1257 height 147
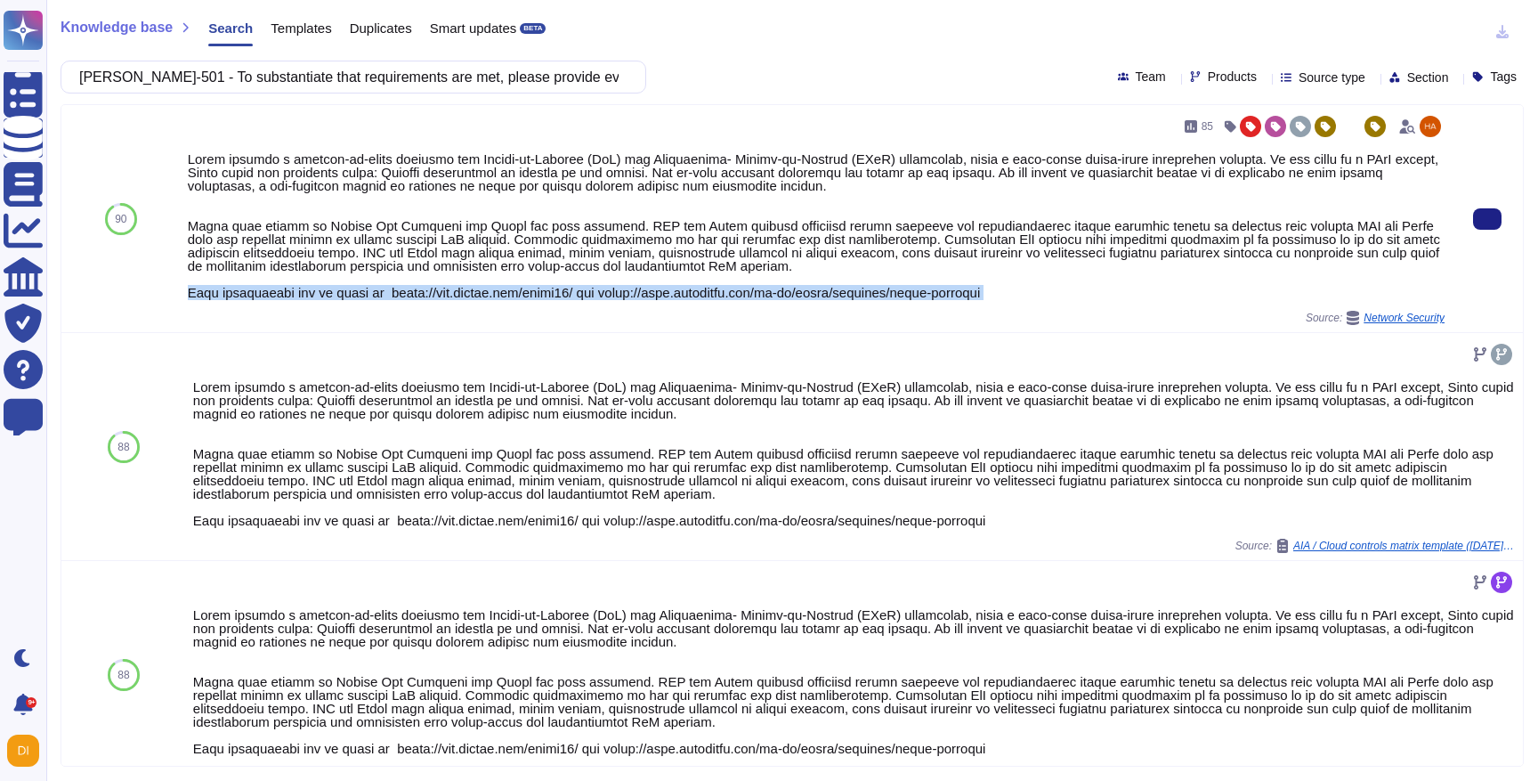
click at [845, 286] on div at bounding box center [816, 225] width 1257 height 147
click at [718, 300] on div "85 Source: Network Security" at bounding box center [816, 218] width 1257 height 213
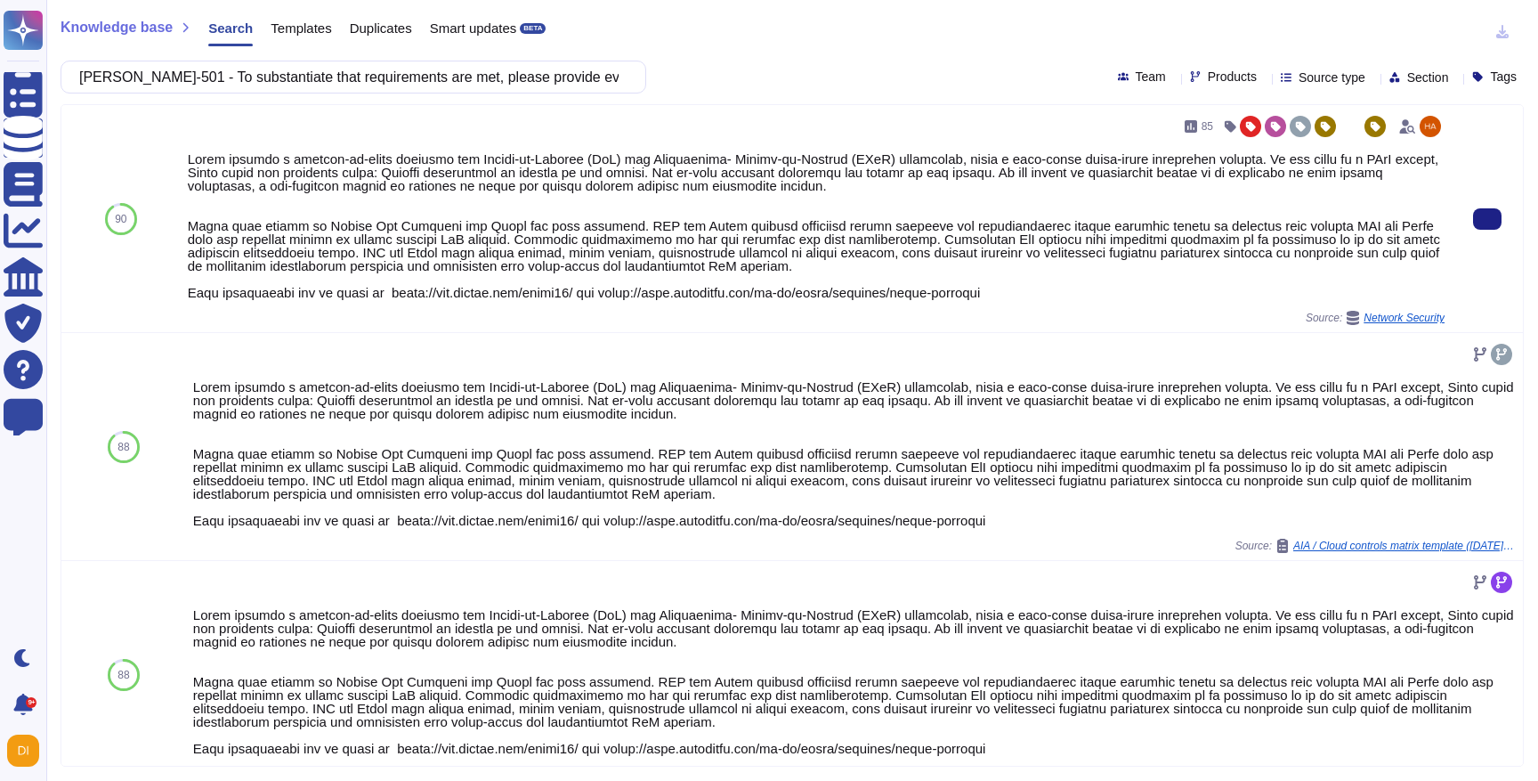
click at [701, 299] on div at bounding box center [816, 225] width 1257 height 147
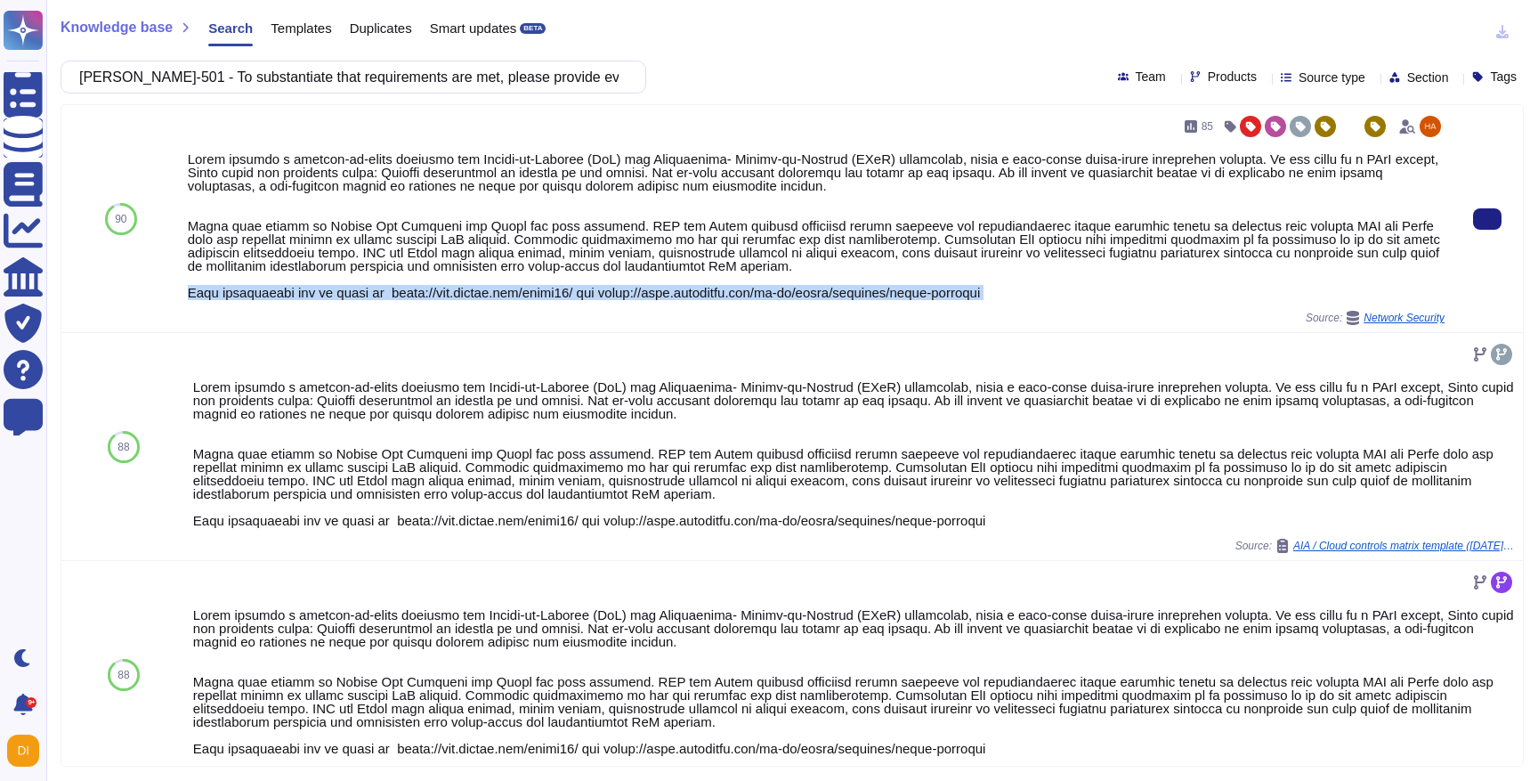
click at [701, 299] on div at bounding box center [816, 225] width 1257 height 147
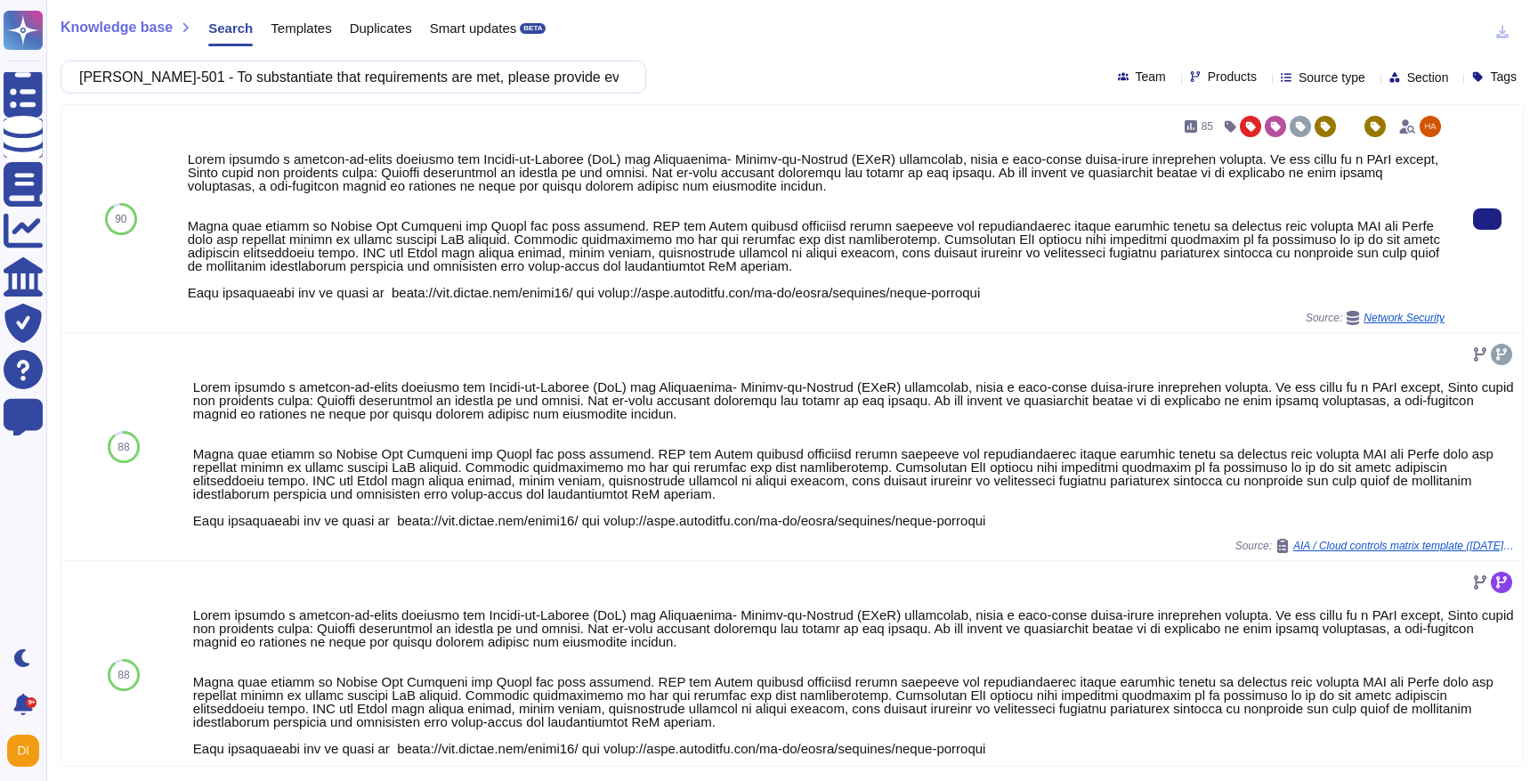
click at [661, 304] on div "85 Source: Network Security" at bounding box center [816, 218] width 1257 height 213
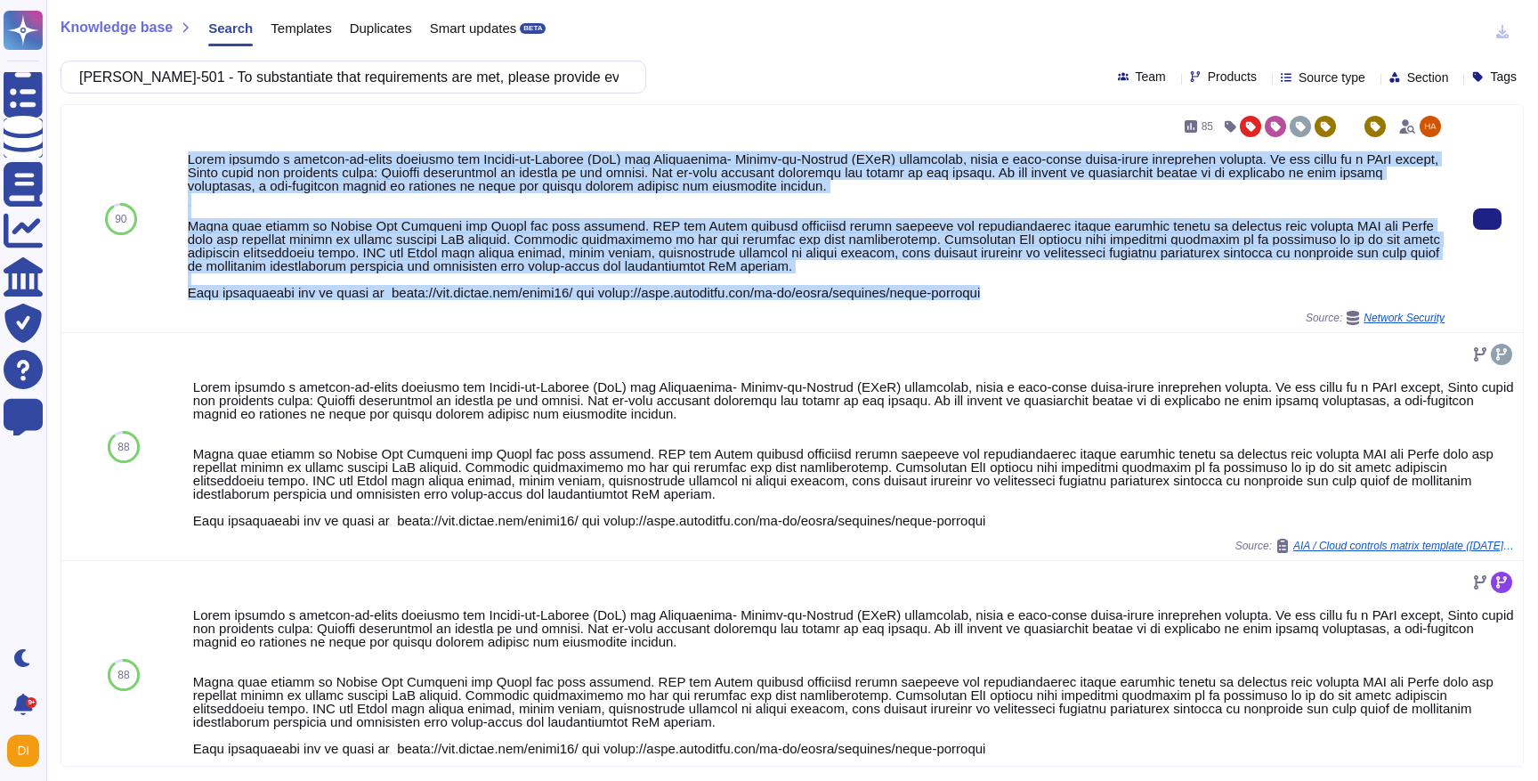
drag, startPoint x: 1071, startPoint y: 294, endPoint x: 185, endPoint y: 154, distance: 896.7
click at [185, 154] on div "85 Source: Network Security" at bounding box center [816, 218] width 1271 height 227
copy div "Adobe employs a defense-in-depth strategy for Denial-of-Service (DoS) and Distr…"
